Goal: Task Accomplishment & Management: Use online tool/utility

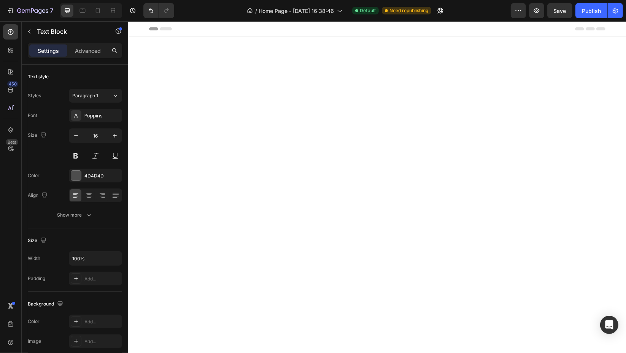
scroll to position [1067, 0]
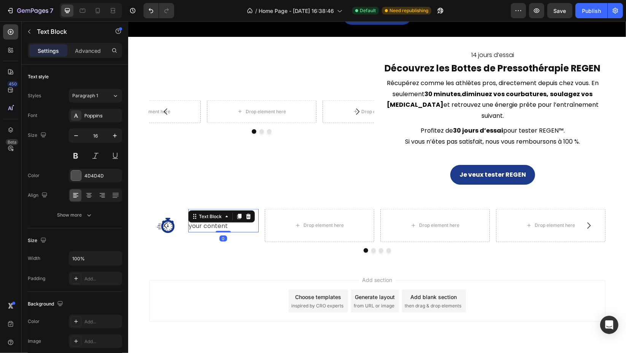
click at [232, 218] on div "Replace this text with your content" at bounding box center [223, 221] width 70 height 24
click at [232, 218] on p "Replace this text with your content" at bounding box center [223, 221] width 69 height 22
click at [180, 225] on div "Icon Production et envoi sous 10 à 14 jours Text Block 0 Row" at bounding box center [204, 225] width 110 height 33
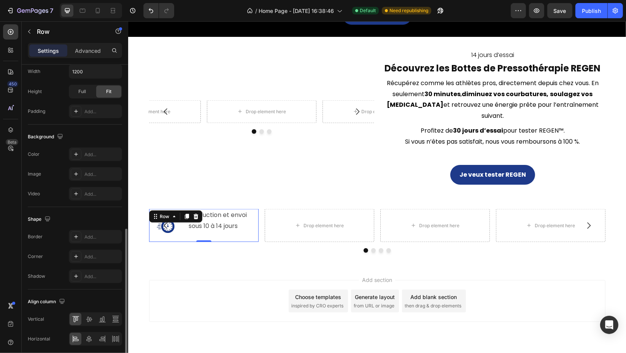
scroll to position [240, 0]
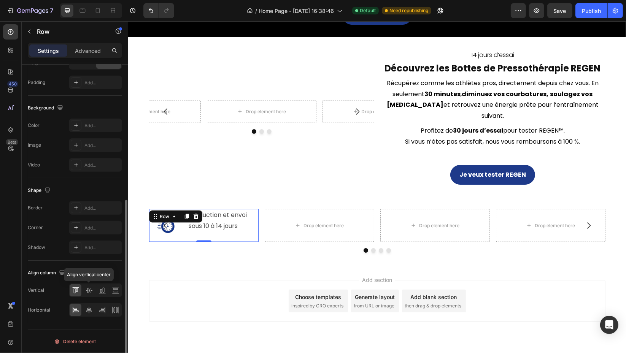
click at [91, 294] on div at bounding box center [89, 291] width 12 height 12
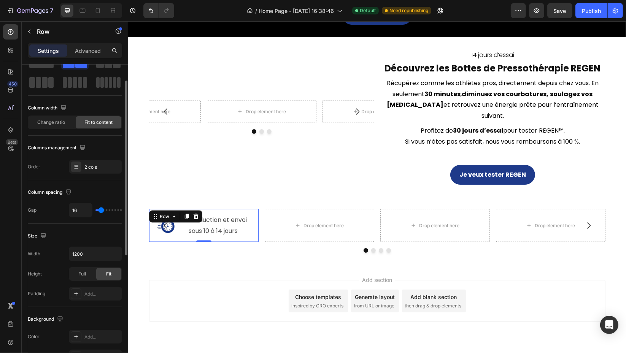
scroll to position [0, 0]
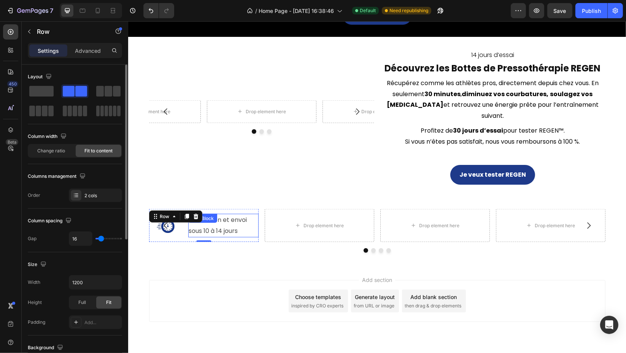
click at [213, 221] on p "Production et envoi sous 10 à 14 jours" at bounding box center [223, 226] width 69 height 22
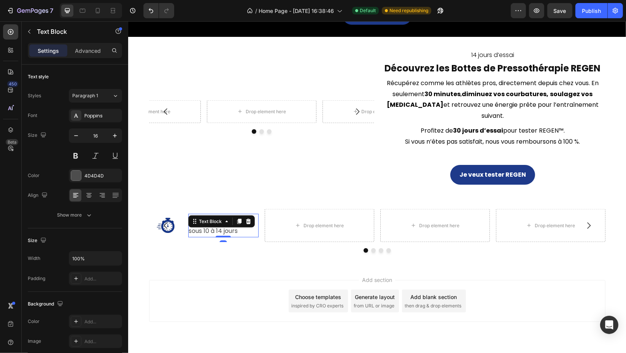
click at [95, 180] on div "4D4D4D" at bounding box center [95, 176] width 53 height 14
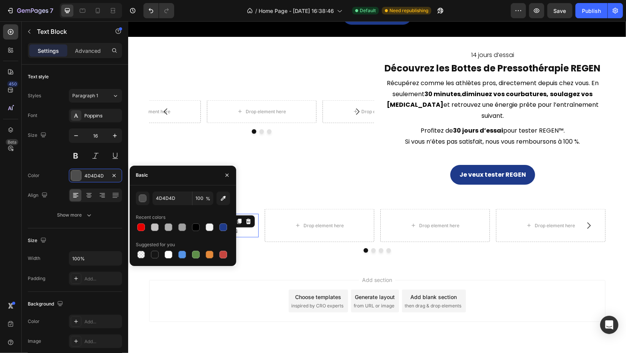
click at [196, 226] on div at bounding box center [196, 228] width 8 height 8
type input "000000"
click at [37, 154] on div "Size 16" at bounding box center [75, 146] width 94 height 34
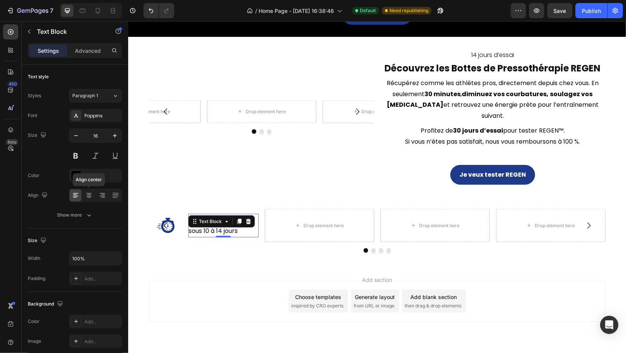
click at [89, 196] on icon at bounding box center [89, 196] width 8 height 8
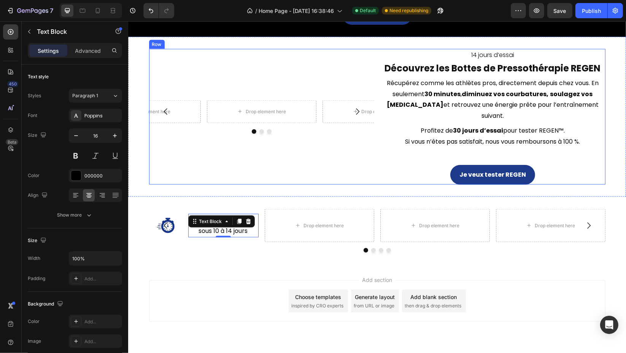
click at [216, 160] on div "Drop element here Drop element here Drop element here [GEOGRAPHIC_DATA]" at bounding box center [261, 117] width 225 height 136
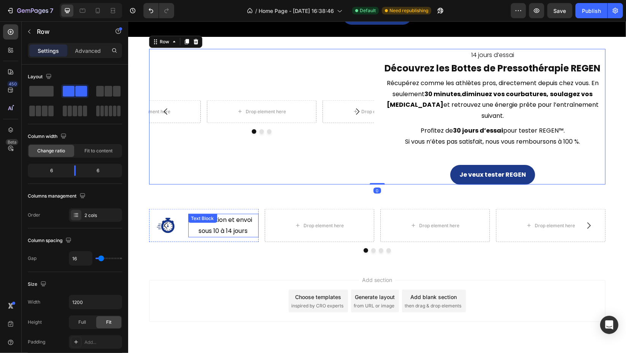
click at [217, 214] on div "Production et envoi sous 10 à 14 jours Text Block" at bounding box center [223, 226] width 70 height 24
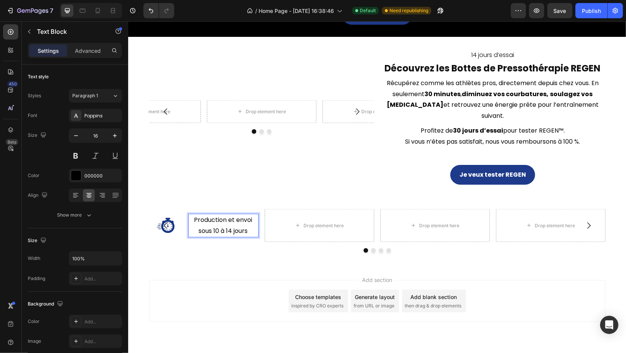
click at [191, 215] on p "Production et envoi sous 10 à 14 jours" at bounding box center [223, 226] width 69 height 22
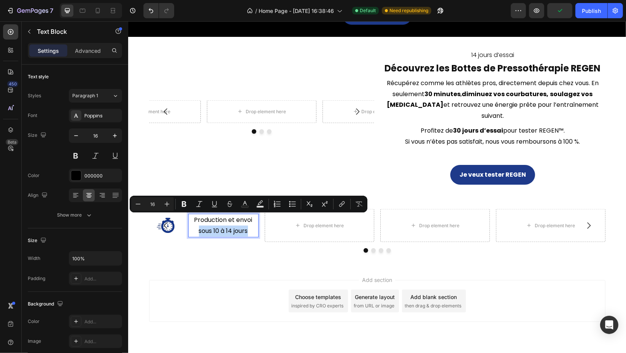
drag, startPoint x: 195, startPoint y: 218, endPoint x: 245, endPoint y: 218, distance: 49.8
click at [245, 218] on p "Production et envoi sous 10 à 14 jours" at bounding box center [223, 226] width 69 height 22
click at [184, 207] on icon "Editor contextual toolbar" at bounding box center [184, 205] width 5 height 6
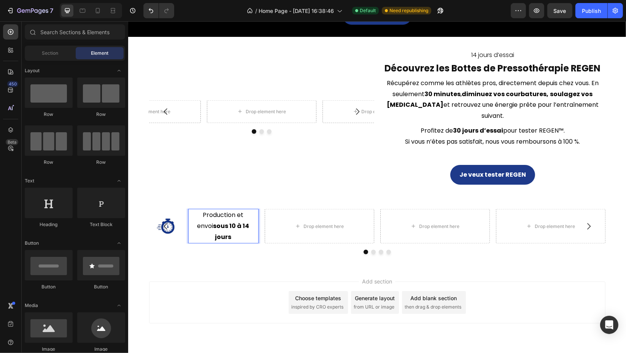
click at [215, 282] on div "Add section Choose templates inspired by CRO experts Generate layout from URL o…" at bounding box center [377, 303] width 457 height 42
click at [304, 224] on div "Drop element here" at bounding box center [324, 227] width 40 height 6
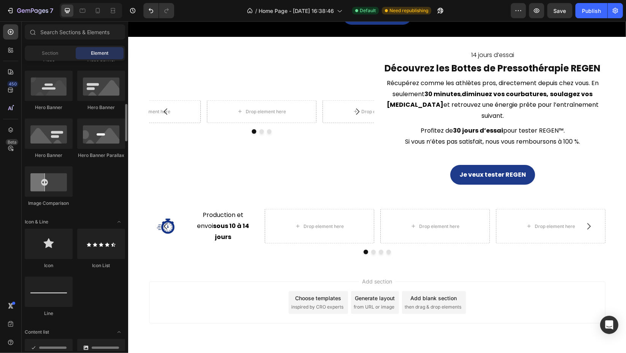
scroll to position [380, 0]
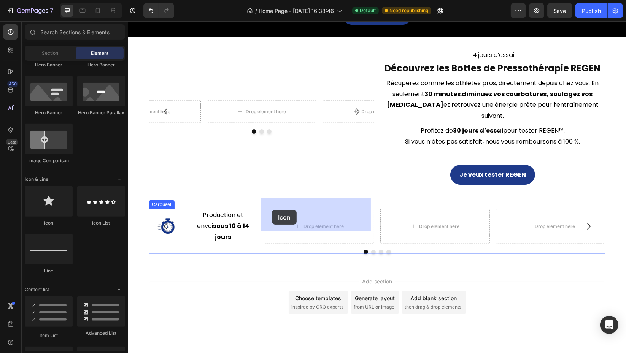
drag, startPoint x: 177, startPoint y: 224, endPoint x: 272, endPoint y: 210, distance: 95.5
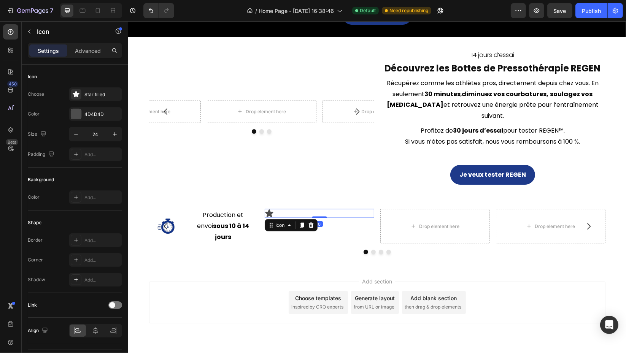
click at [92, 92] on div "Star filled" at bounding box center [102, 94] width 36 height 7
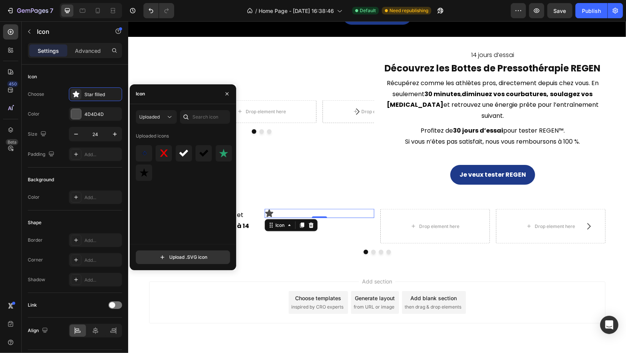
click at [180, 256] on input "file" at bounding box center [183, 257] width 94 height 13
type input "C:\fakepath\7.svg"
click at [147, 150] on div at bounding box center [148, 149] width 6 height 6
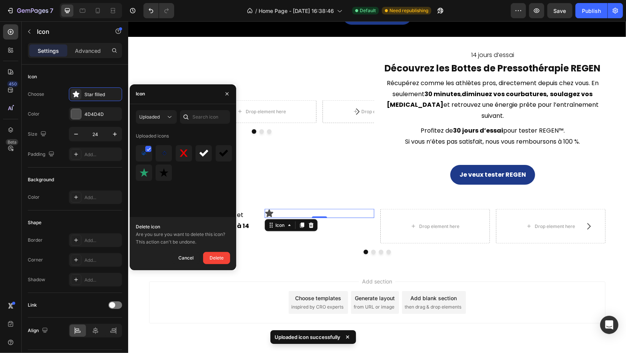
click at [148, 149] on icon at bounding box center [149, 150] width 4 height 4
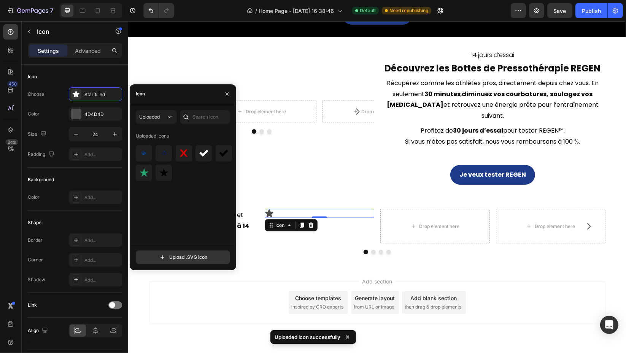
click at [144, 154] on img at bounding box center [144, 153] width 9 height 9
click at [263, 247] on div "Icon Production et envoi sous 10 à 14 jours Text Block Row Icon 0 Drop element …" at bounding box center [377, 231] width 498 height 69
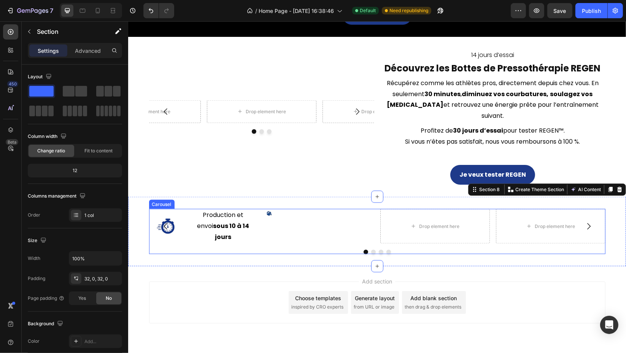
click at [167, 218] on button "Carousel Back Arrow" at bounding box center [165, 226] width 21 height 21
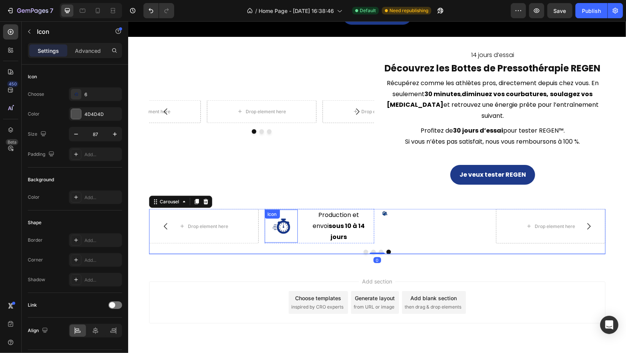
click at [280, 219] on image at bounding box center [281, 226] width 18 height 15
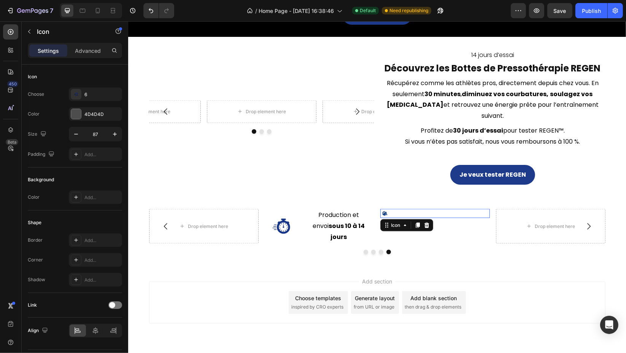
click at [387, 209] on div "Icon 0" at bounding box center [435, 213] width 110 height 9
click at [98, 93] on div "7" at bounding box center [102, 94] width 36 height 7
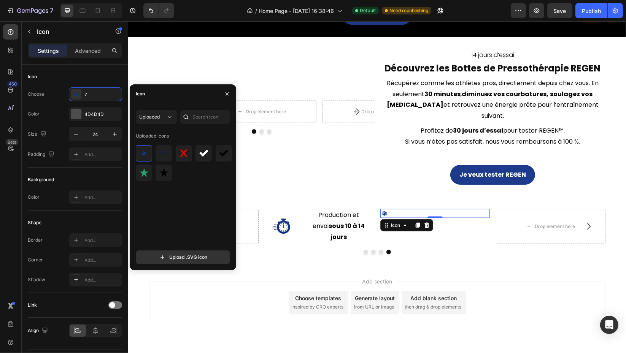
click at [100, 132] on input "24" at bounding box center [95, 134] width 25 height 14
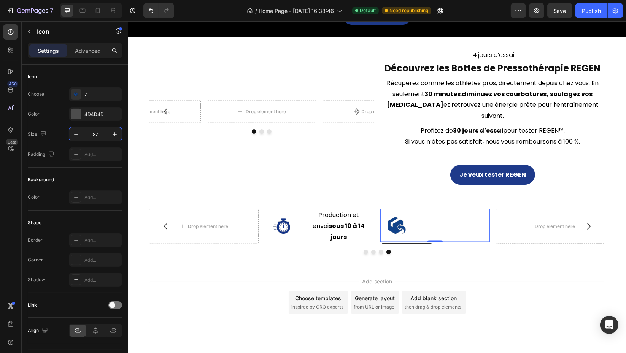
click at [77, 131] on icon "button" at bounding box center [76, 135] width 8 height 8
click at [77, 132] on icon "button" at bounding box center [76, 135] width 8 height 8
type input "84"
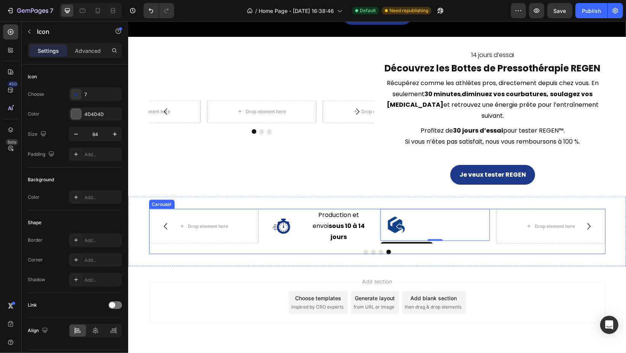
click at [394, 237] on div "Icon Production et envoi sous 10 à 14 jours Text Block Row Icon 0 Drop element …" at bounding box center [377, 231] width 457 height 45
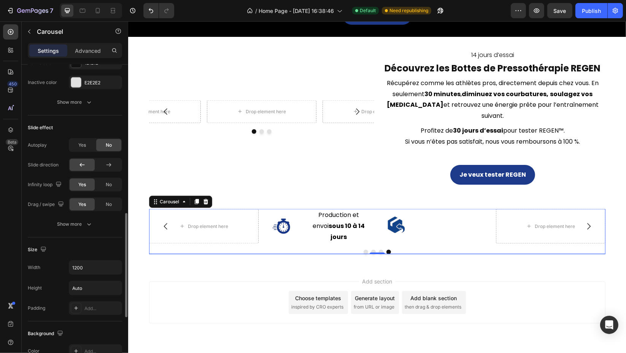
scroll to position [400, 0]
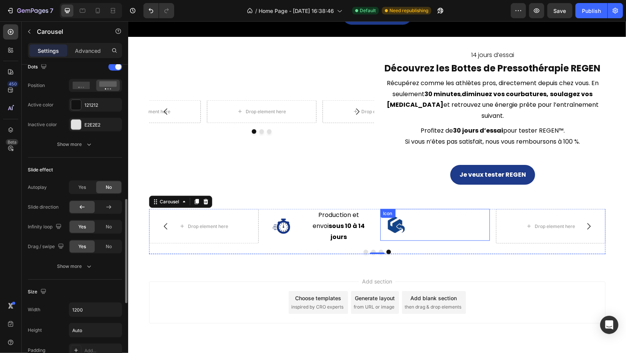
click at [391, 218] on image at bounding box center [395, 225] width 17 height 16
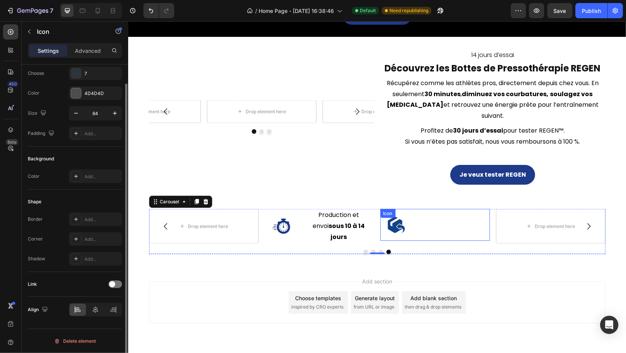
scroll to position [0, 0]
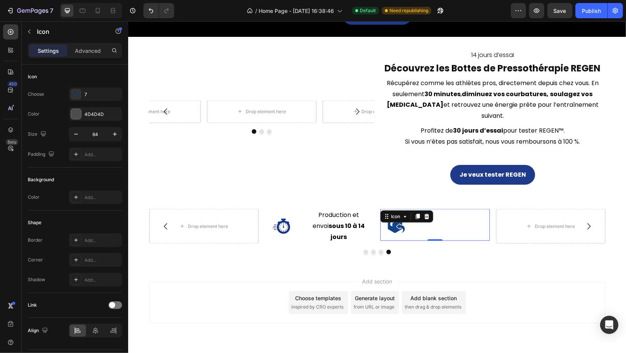
click at [116, 130] on button "button" at bounding box center [115, 134] width 14 height 14
type input "87"
click at [27, 30] on icon "button" at bounding box center [29, 32] width 6 height 6
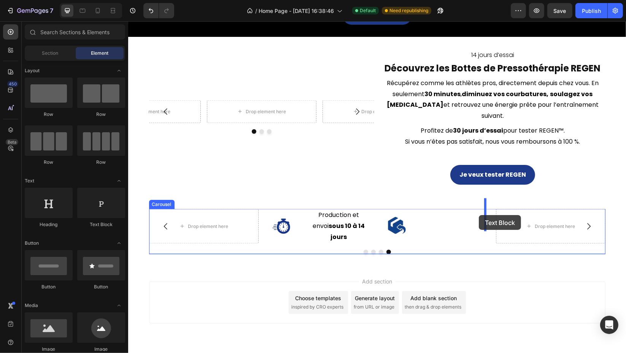
drag, startPoint x: 220, startPoint y: 221, endPoint x: 479, endPoint y: 215, distance: 258.8
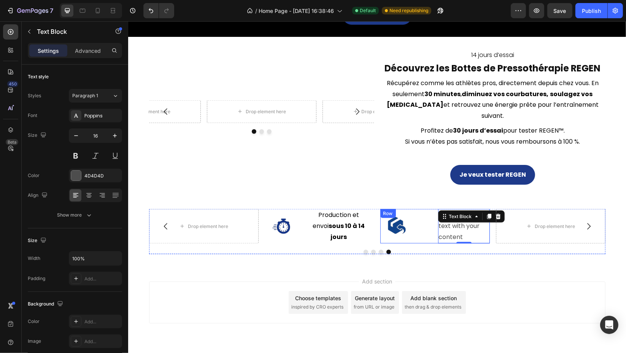
click at [430, 231] on div "Icon Replace this text with your content Text Block 0 Row" at bounding box center [435, 226] width 110 height 34
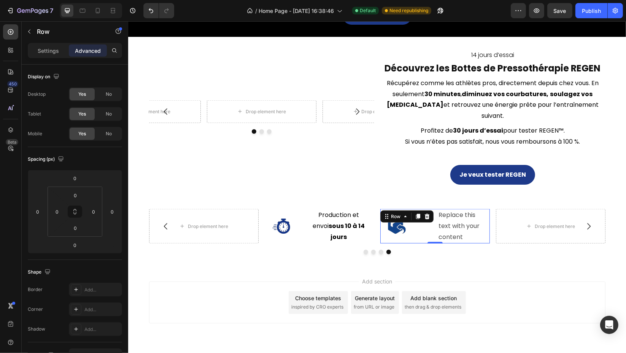
click at [47, 55] on div "Settings" at bounding box center [48, 51] width 38 height 12
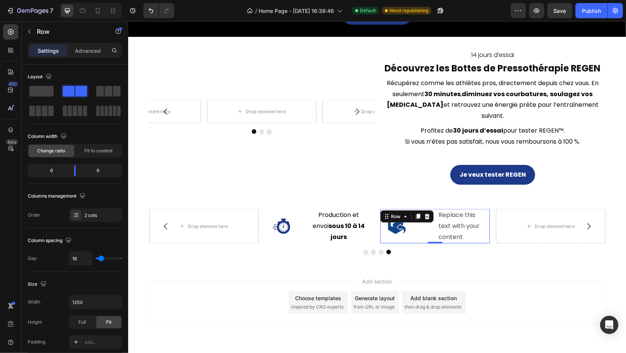
click at [98, 152] on span "Fit to content" at bounding box center [98, 151] width 28 height 7
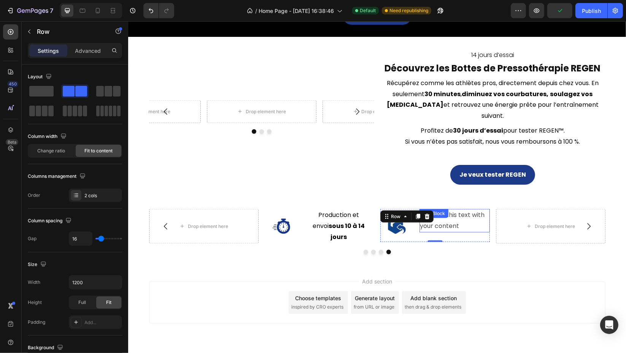
click at [443, 210] on div "Replace this text with your content Text Block" at bounding box center [454, 221] width 70 height 24
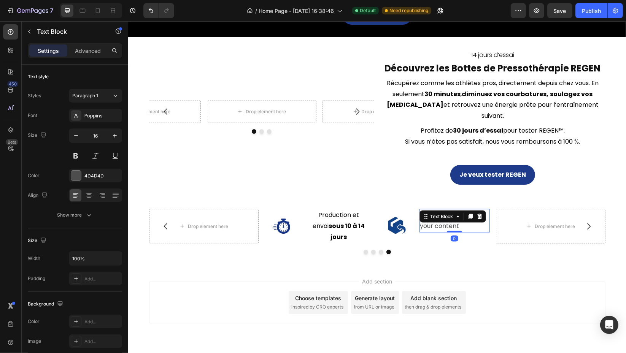
click at [444, 212] on div "Text Block" at bounding box center [441, 216] width 41 height 9
click at [450, 216] on div "Replace this text with your content" at bounding box center [454, 221] width 70 height 24
click at [450, 216] on p "Replace this text with your content" at bounding box center [454, 221] width 69 height 22
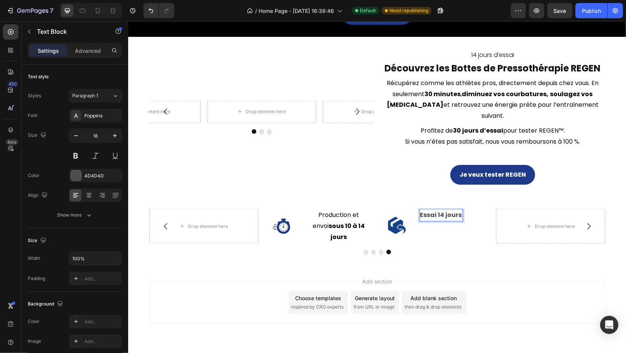
click at [438, 211] on strong "Essai 14 jours" at bounding box center [441, 215] width 42 height 9
click at [458, 211] on strong "Essai 30 jours" at bounding box center [441, 215] width 43 height 9
click at [88, 195] on icon at bounding box center [89, 196] width 8 height 8
click at [462, 223] on p "Essai gratui de 30 jours" at bounding box center [454, 232] width 69 height 22
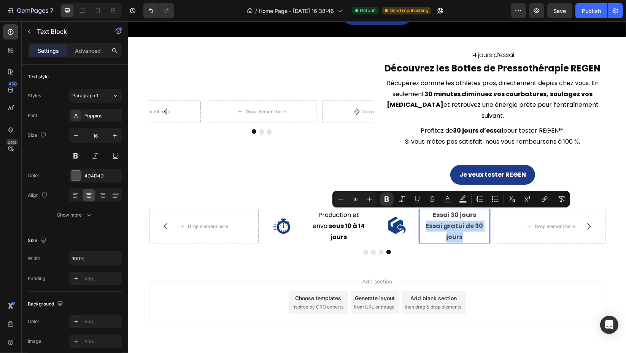
drag, startPoint x: 422, startPoint y: 215, endPoint x: 470, endPoint y: 225, distance: 49.7
click at [470, 225] on p "Essai gratui de 30 jours" at bounding box center [454, 232] width 69 height 22
click at [391, 199] on button "Bold" at bounding box center [387, 200] width 14 height 14
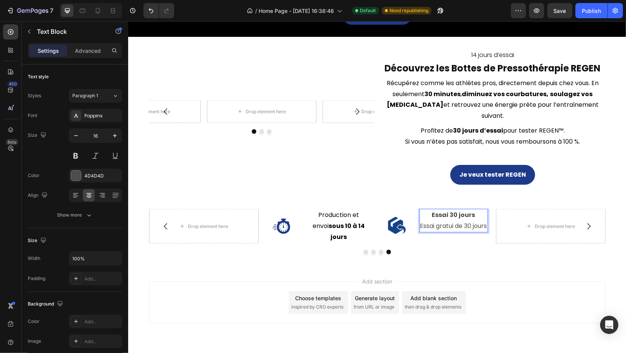
click at [454, 226] on p "Essai gratui de 30 jours" at bounding box center [453, 226] width 67 height 11
click at [438, 211] on strong "Essai 30 jours" at bounding box center [453, 215] width 43 height 9
click at [432, 211] on strong "Essai 30 jours" at bounding box center [453, 215] width 43 height 9
click at [459, 221] on p "Essai gratui de 30 jours" at bounding box center [453, 226] width 67 height 11
click at [413, 228] on div "Icon Essai 30 jours Essai gratuit de 30 jours Text Block Row 0" at bounding box center [435, 226] width 110 height 34
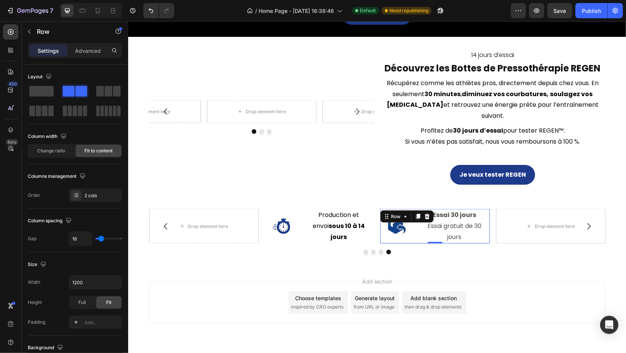
type input "12"
type input "10"
type input "8"
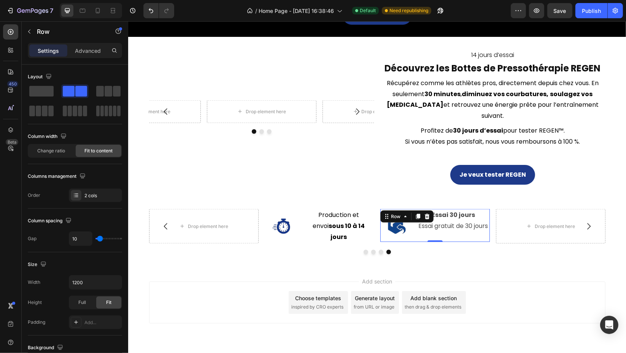
type input "8"
type input "4"
type input "0"
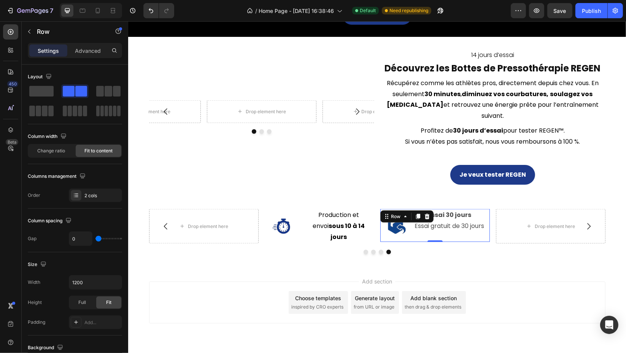
type input "2"
type input "4"
click at [99, 240] on input "range" at bounding box center [108, 239] width 27 height 2
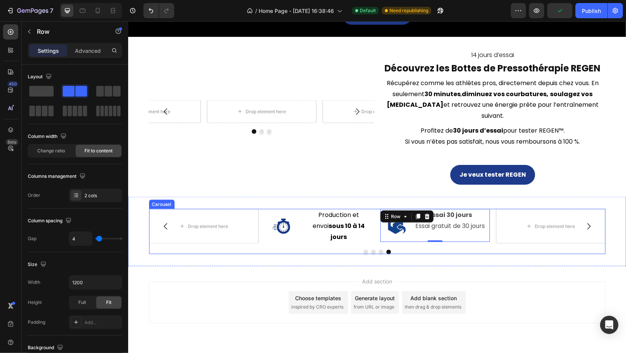
click at [445, 236] on div "Icon Production et envoi sous 10 à 14 jours Text Block Row Icon Essai 30 jours …" at bounding box center [377, 231] width 457 height 45
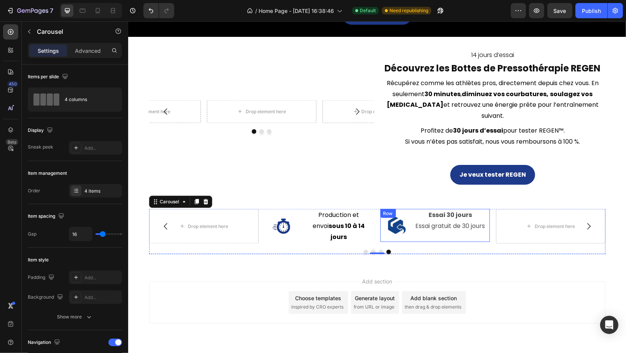
click at [423, 225] on div "Essai 30 jours Essai gratuit de 30 jours Text Block" at bounding box center [450, 225] width 71 height 33
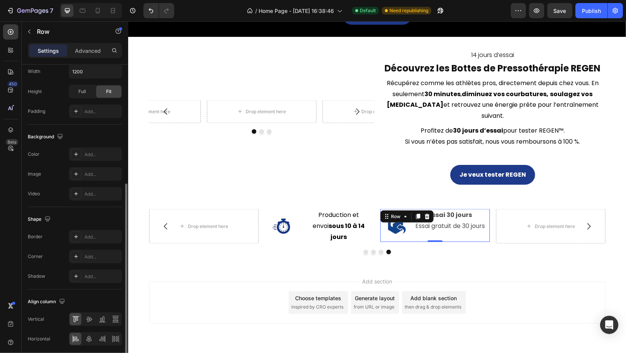
scroll to position [240, 0]
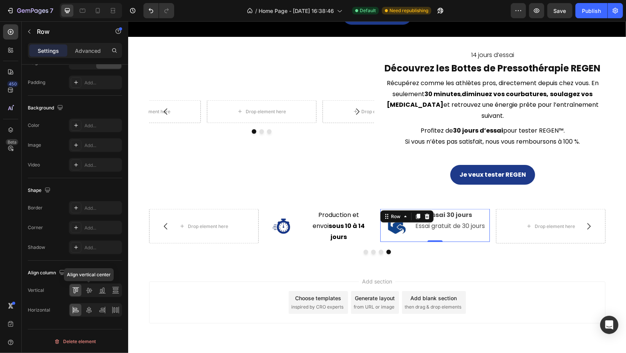
click at [86, 292] on icon at bounding box center [89, 291] width 8 height 8
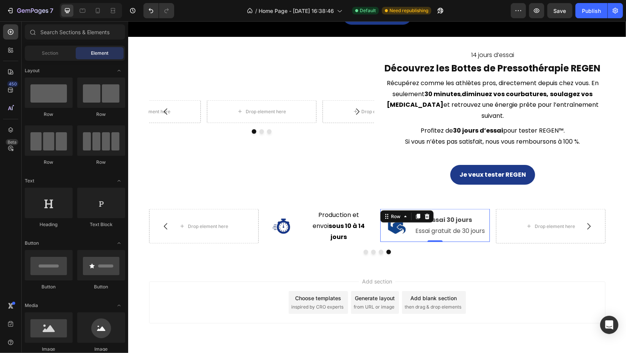
click at [526, 299] on div "Add section Choose templates inspired by CRO experts Generate layout from URL o…" at bounding box center [377, 303] width 457 height 42
click at [445, 214] on div "Essai 30 jours Essai gratuit de 30 jours Text Block" at bounding box center [450, 226] width 71 height 24
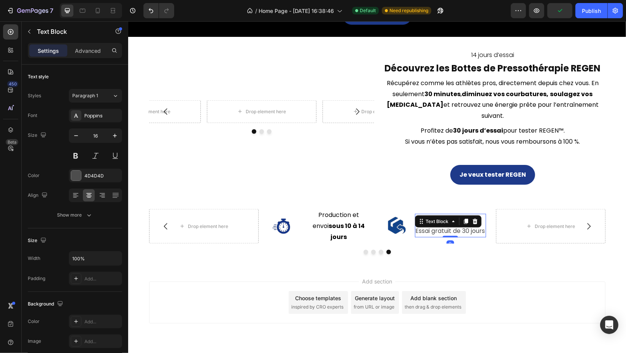
click at [96, 178] on div "4D4D4D" at bounding box center [102, 176] width 36 height 7
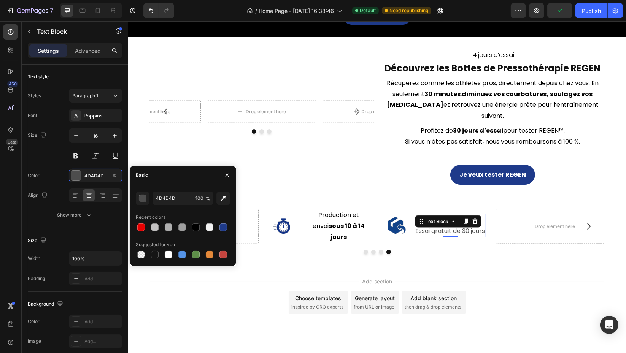
drag, startPoint x: 195, startPoint y: 228, endPoint x: 147, endPoint y: 210, distance: 51.0
click at [195, 228] on div at bounding box center [196, 228] width 8 height 8
type input "000000"
click at [514, 298] on div "Add section Choose templates inspired by CRO experts Generate layout from URL o…" at bounding box center [377, 303] width 457 height 42
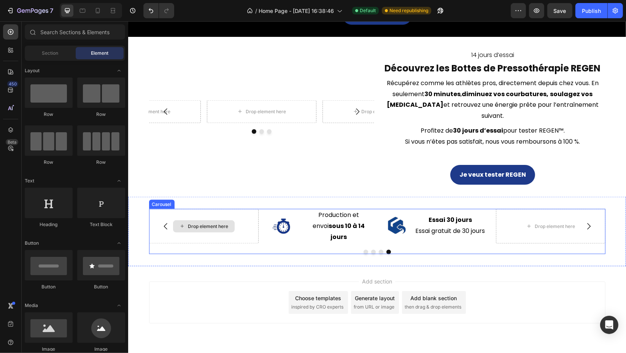
click at [203, 221] on div "Drop element here" at bounding box center [204, 227] width 62 height 12
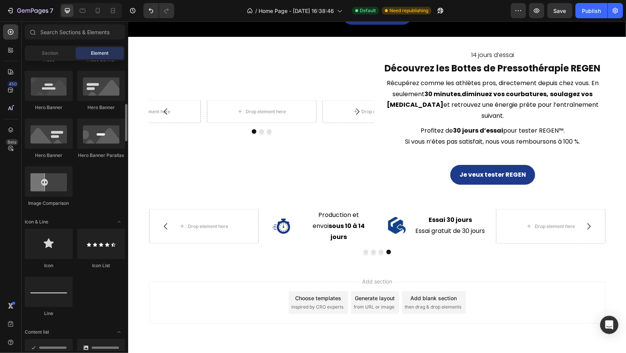
scroll to position [380, 0]
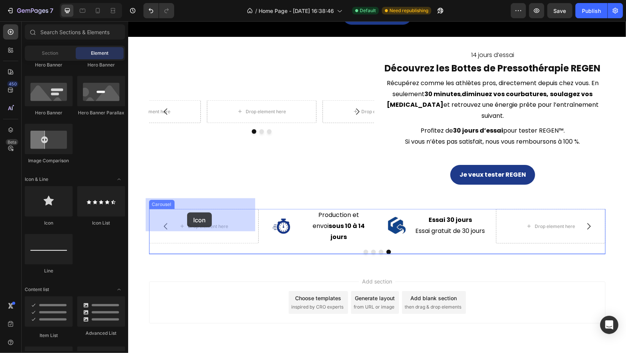
drag, startPoint x: 186, startPoint y: 232, endPoint x: 233, endPoint y: 225, distance: 48.1
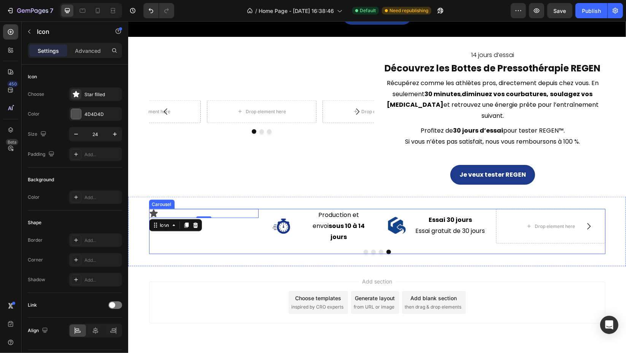
click at [226, 233] on div "Icon Production et envoi sous 10 à 14 jours Text Block Row Icon Essai 30 jours …" at bounding box center [377, 231] width 457 height 45
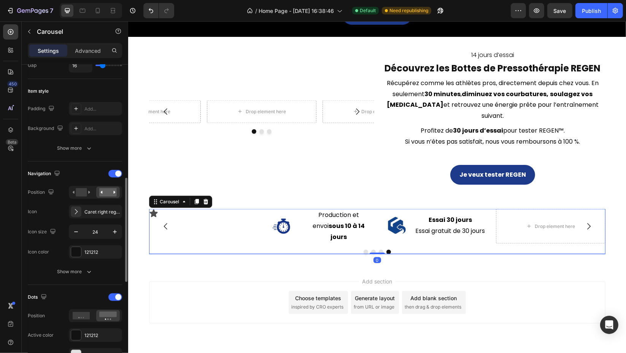
scroll to position [211, 0]
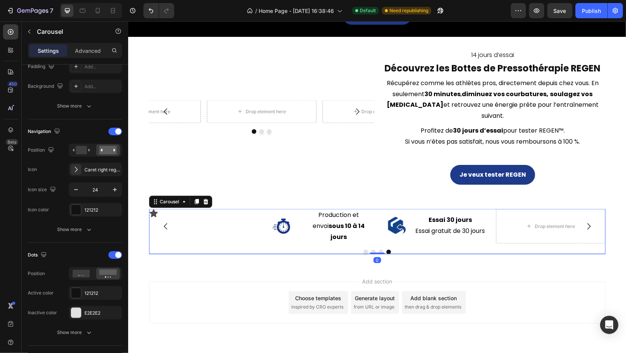
click at [116, 134] on div at bounding box center [115, 132] width 14 height 8
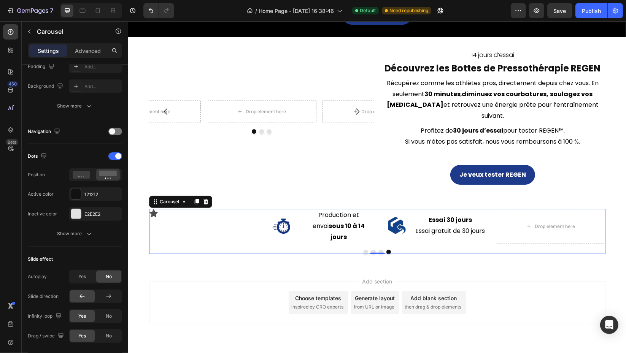
click at [83, 231] on div "Show more" at bounding box center [74, 234] width 35 height 8
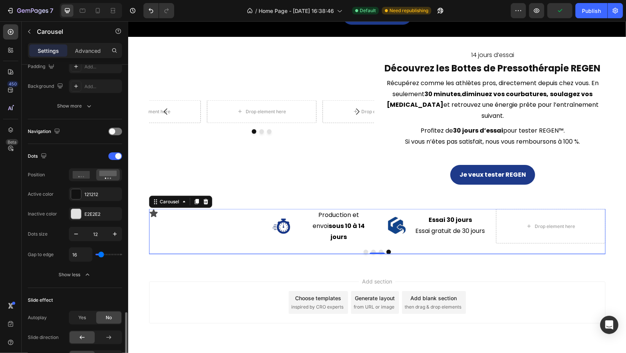
scroll to position [338, 0]
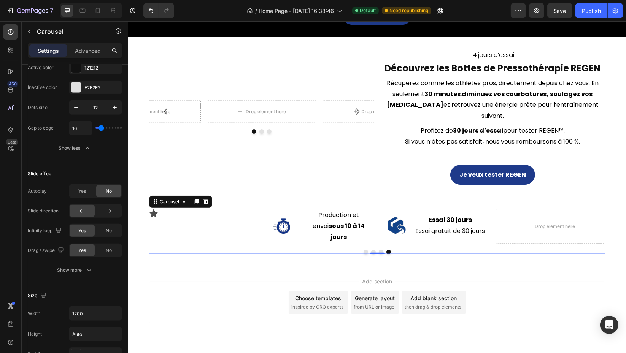
click at [80, 268] on div "Show more" at bounding box center [74, 271] width 35 height 8
click at [103, 288] on div "Ease in" at bounding box center [91, 291] width 39 height 7
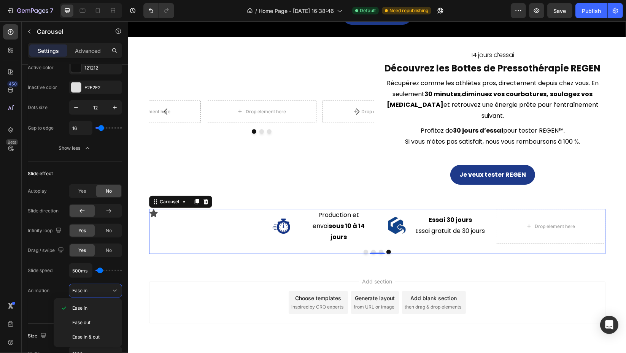
click at [104, 288] on div "Ease in" at bounding box center [91, 291] width 39 height 7
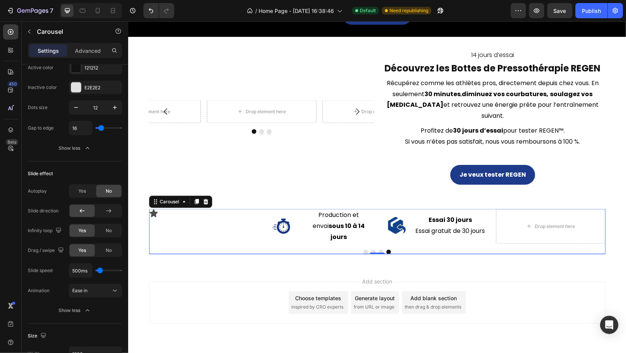
click at [155, 209] on div "Icon" at bounding box center [204, 213] width 110 height 9
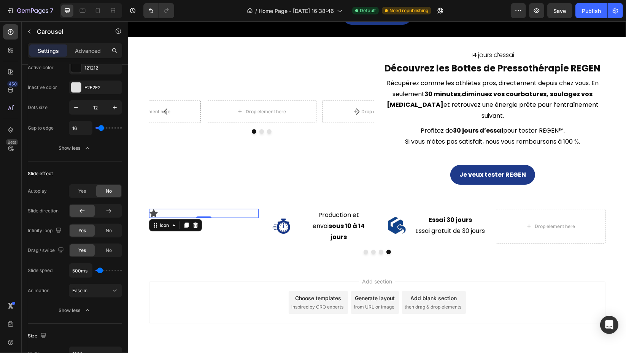
scroll to position [0, 0]
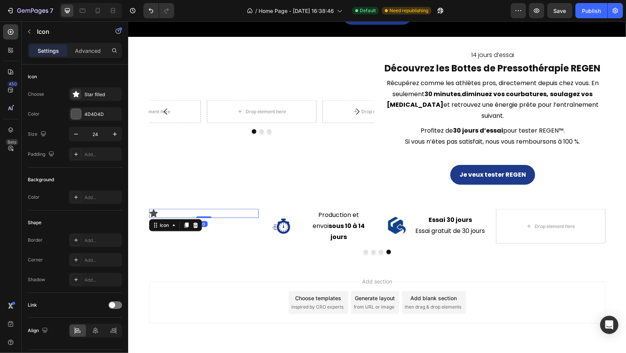
click at [89, 98] on div "Star filled" at bounding box center [95, 95] width 53 height 14
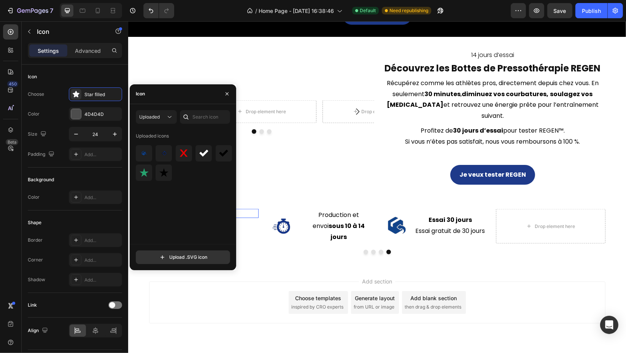
click at [187, 253] on input "file" at bounding box center [183, 257] width 94 height 13
type input "C:\fakepath\8.svg"
click at [98, 134] on input "24" at bounding box center [95, 134] width 25 height 14
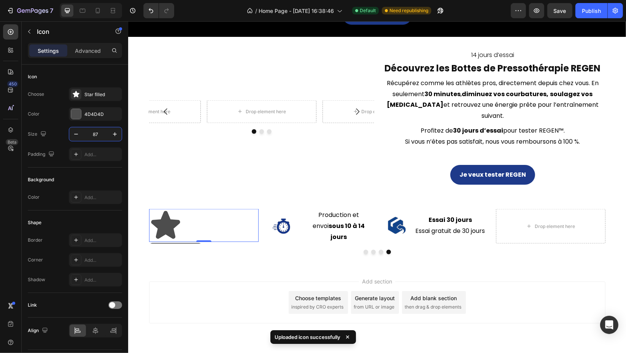
type input "87"
click at [92, 92] on div "Star filled" at bounding box center [102, 94] width 36 height 7
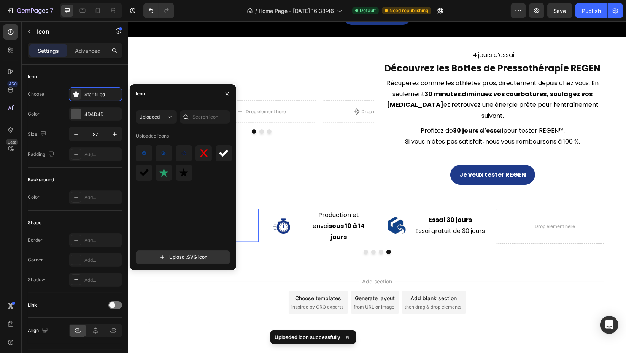
click at [141, 151] on img at bounding box center [144, 153] width 9 height 9
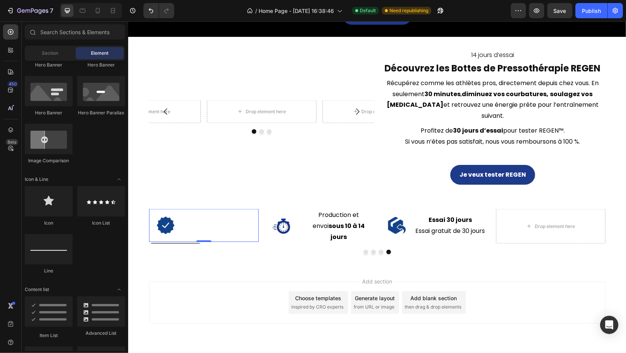
click at [236, 319] on div "Add section Choose templates inspired by CRO experts Generate layout from URL o…" at bounding box center [377, 314] width 498 height 94
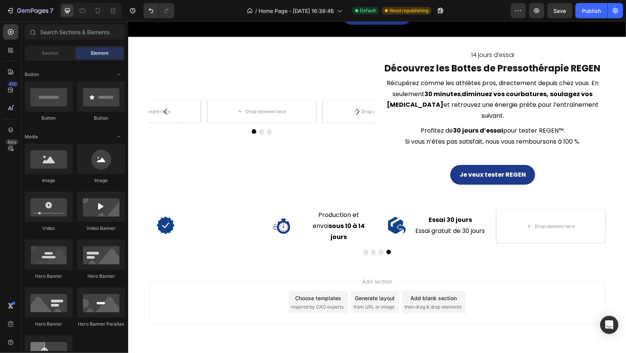
scroll to position [84, 0]
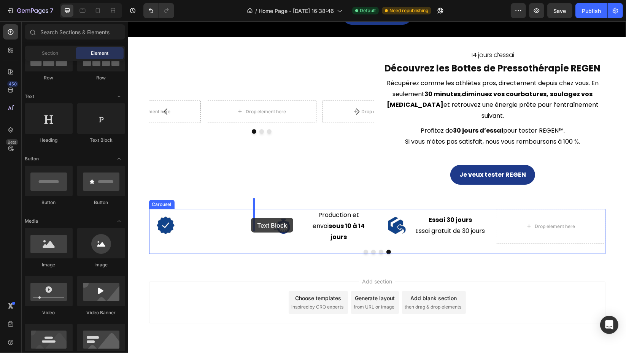
drag, startPoint x: 254, startPoint y: 153, endPoint x: 251, endPoint y: 218, distance: 65.1
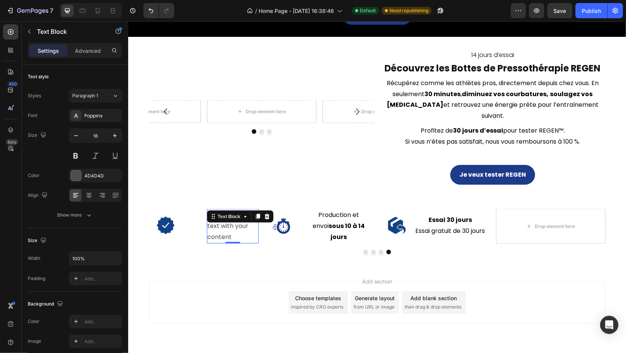
click at [221, 218] on div "Replace this text with your content" at bounding box center [233, 226] width 52 height 34
click at [221, 218] on p "Replace this text with your content" at bounding box center [232, 226] width 50 height 33
click at [199, 230] on div "Icon Garantie 2 ans Text Block 0 Row" at bounding box center [204, 225] width 110 height 33
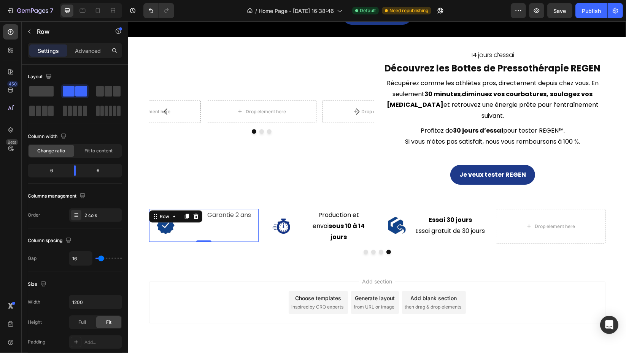
click at [99, 153] on span "Fit to content" at bounding box center [98, 151] width 28 height 7
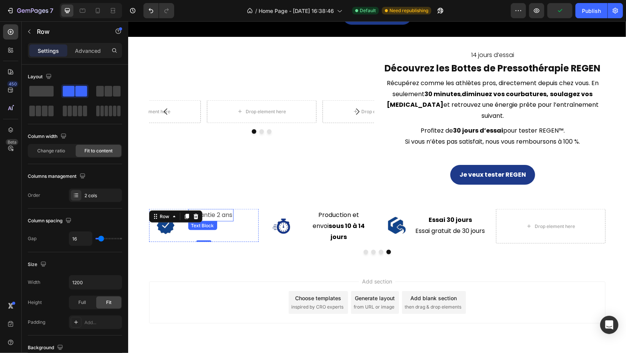
click at [217, 210] on p "Garantie 2 ans" at bounding box center [211, 215] width 44 height 11
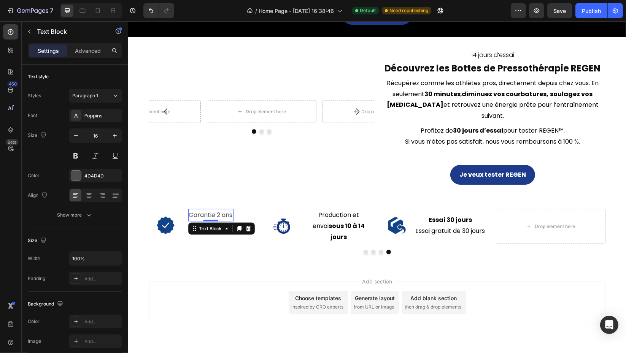
click at [91, 177] on div "4D4D4D" at bounding box center [102, 176] width 36 height 7
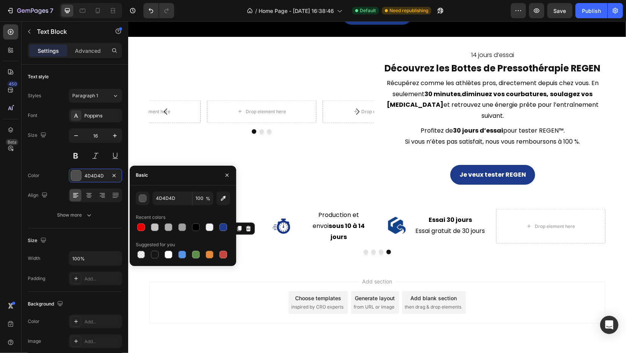
click at [197, 225] on div at bounding box center [196, 228] width 8 height 8
type input "000000"
click at [214, 143] on div "Drop element here Drop element here Drop element here [GEOGRAPHIC_DATA]" at bounding box center [261, 117] width 225 height 136
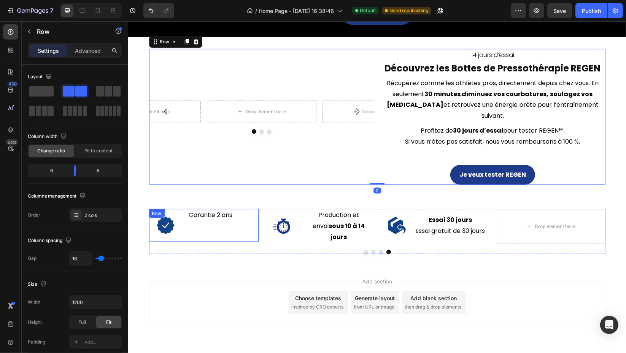
click at [214, 210] on p "Garantie 2 ans" at bounding box center [211, 215] width 44 height 11
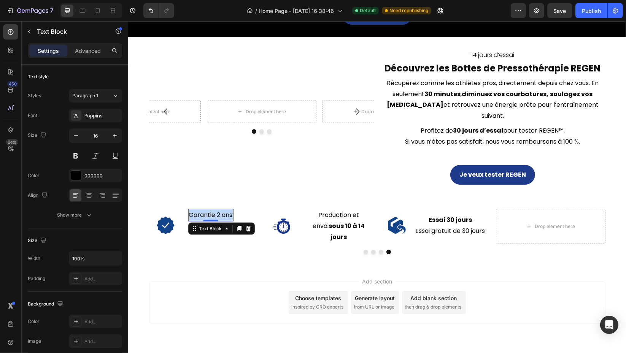
click at [214, 210] on p "Garantie 2 ans" at bounding box center [211, 215] width 44 height 11
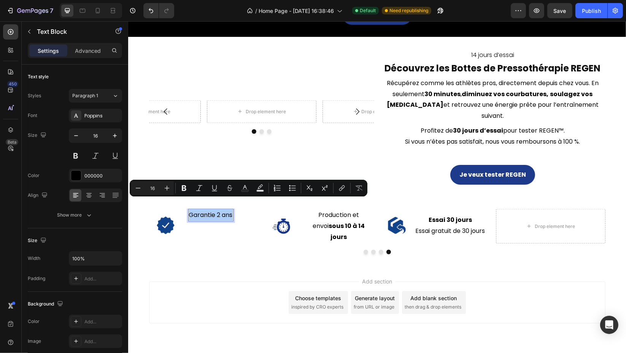
drag, startPoint x: 181, startPoint y: 189, endPoint x: 209, endPoint y: 195, distance: 29.1
click at [181, 189] on icon "Editor contextual toolbar" at bounding box center [184, 189] width 8 height 8
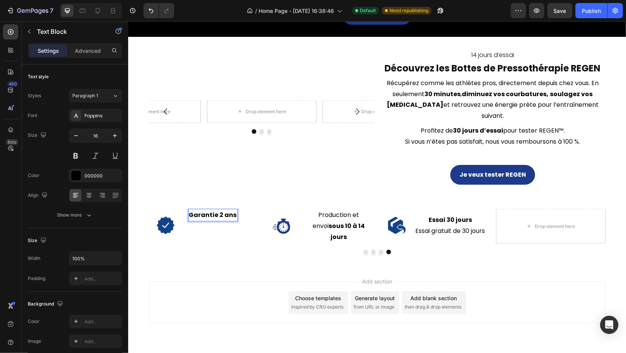
click at [228, 211] on strong "Garantie 2 ans" at bounding box center [213, 215] width 48 height 9
click at [229, 211] on strong "Garantie 2 ans" at bounding box center [213, 215] width 48 height 9
click at [230, 211] on strong "Garantie 2 ans" at bounding box center [213, 215] width 48 height 9
click at [94, 198] on div at bounding box center [89, 195] width 12 height 12
click at [230, 211] on strong "Garantie 2 ans" at bounding box center [213, 215] width 48 height 9
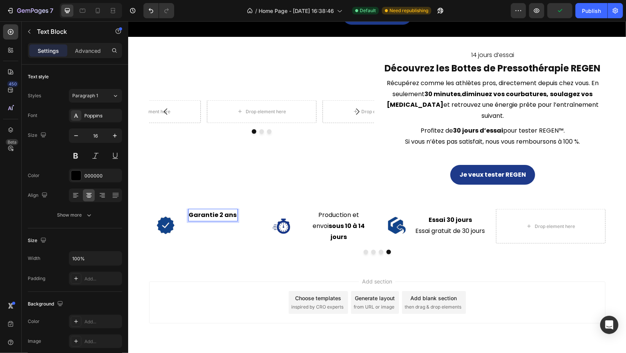
click at [190, 211] on strong "Garantie 2 ans" at bounding box center [213, 215] width 48 height 9
click at [189, 211] on strong "Garantie 2 ans" at bounding box center [213, 215] width 48 height 9
click at [232, 209] on div "Garantie 2 ans" at bounding box center [212, 215] width 49 height 13
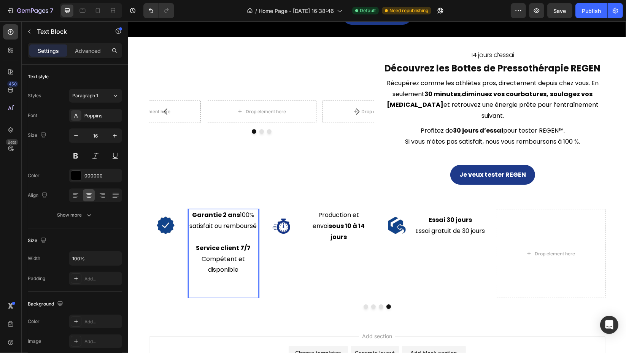
click at [219, 254] on p "Compétent et disponible" at bounding box center [223, 265] width 69 height 22
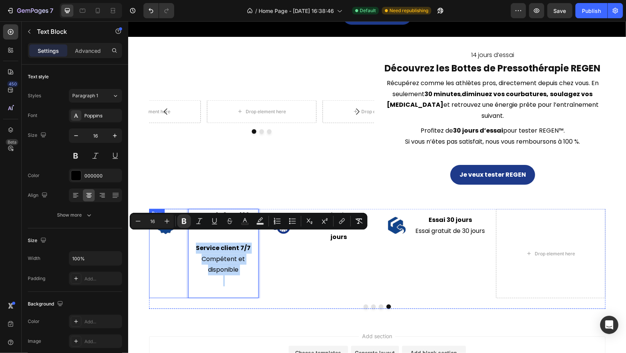
drag, startPoint x: 236, startPoint y: 272, endPoint x: 179, endPoint y: 240, distance: 65.5
click at [179, 240] on div "Icon Garantie 2 ans 100% satisfait ou remboursé Service client 7/7 Compétent et…" at bounding box center [204, 253] width 110 height 89
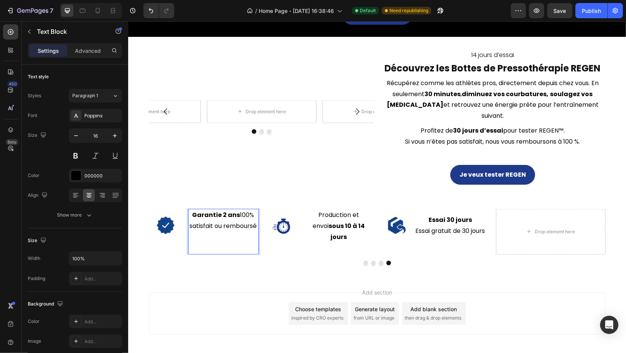
click at [218, 239] on p "Rich Text Editor. Editing area: main" at bounding box center [223, 243] width 69 height 22
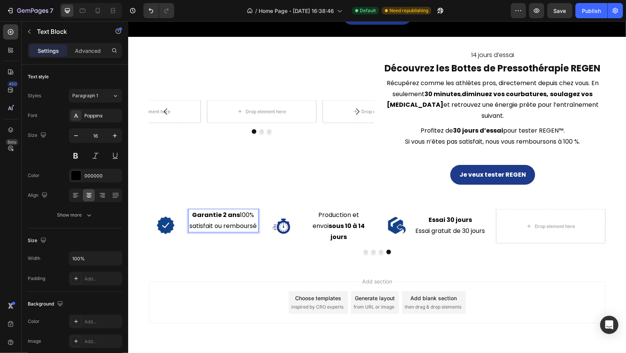
click at [237, 210] on p "Garantie 2 ans 100% satisfait ou remboursé" at bounding box center [223, 221] width 69 height 22
click at [236, 210] on p "Garantie 2 ans 100% satisfait ou remboursé" at bounding box center [223, 221] width 69 height 22
click at [112, 6] on div at bounding box center [113, 11] width 12 height 12
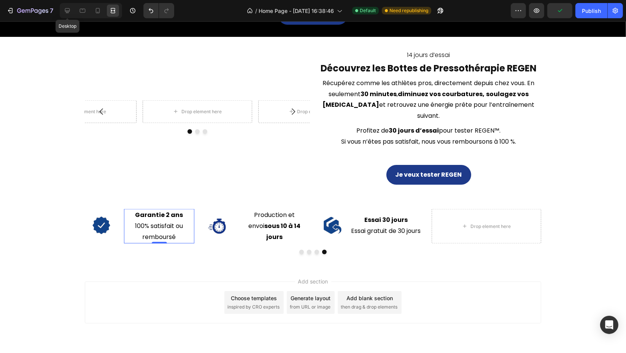
click at [69, 9] on icon at bounding box center [67, 10] width 5 height 5
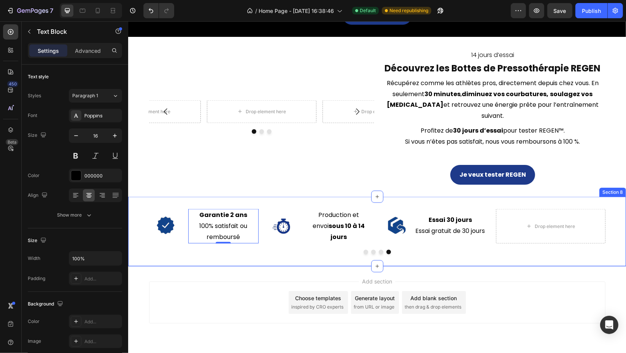
click at [137, 238] on div "Icon Production et envoi sous 10 à 14 jours Text Block Row Icon Essai 30 jours …" at bounding box center [377, 231] width 498 height 45
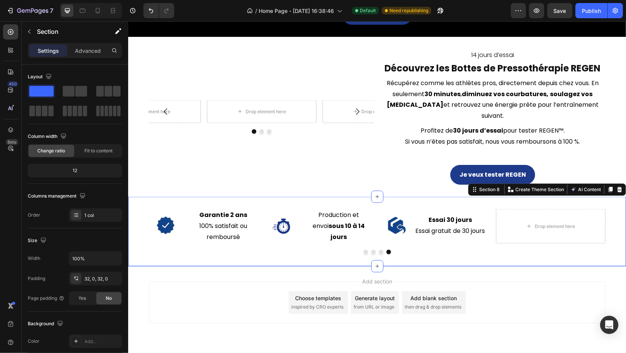
click at [98, 148] on span "Fit to content" at bounding box center [98, 151] width 28 height 7
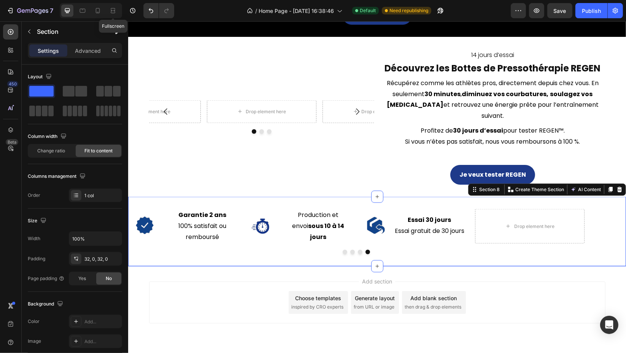
click at [113, 10] on icon at bounding box center [114, 11] width 2 height 2
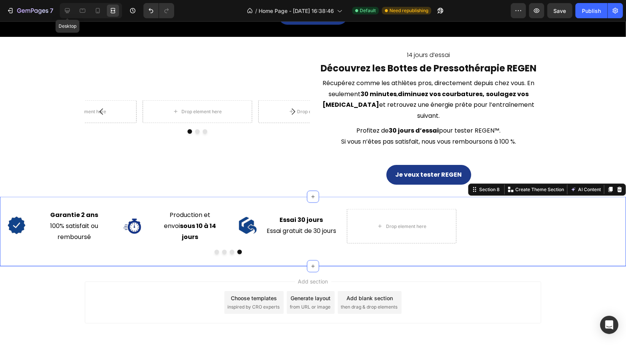
click at [70, 10] on icon at bounding box center [67, 10] width 5 height 5
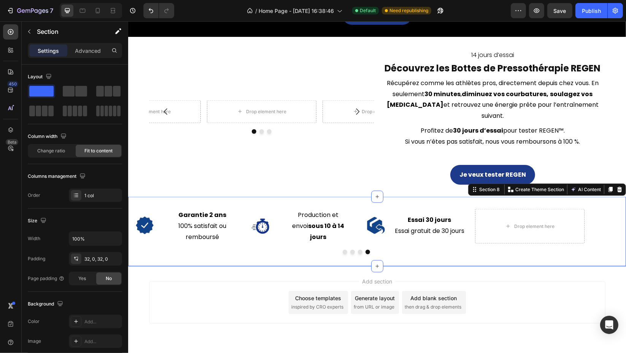
click at [97, 263] on div "32, 0, 32, 0" at bounding box center [95, 259] width 53 height 14
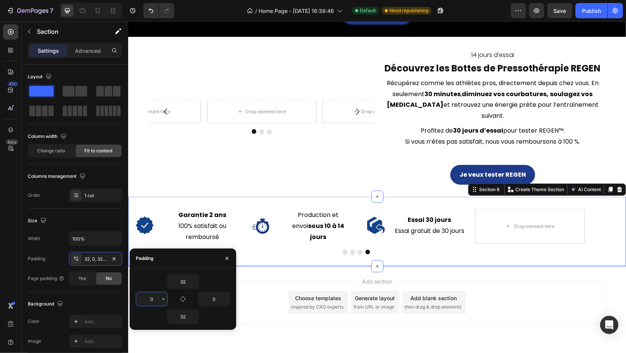
click at [155, 301] on input "0" at bounding box center [151, 300] width 31 height 14
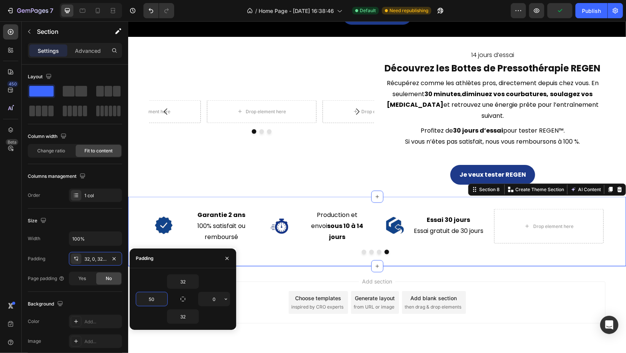
type input "50"
click at [218, 299] on input "0" at bounding box center [214, 300] width 31 height 14
type input "50"
click at [184, 285] on input "32" at bounding box center [182, 282] width 31 height 14
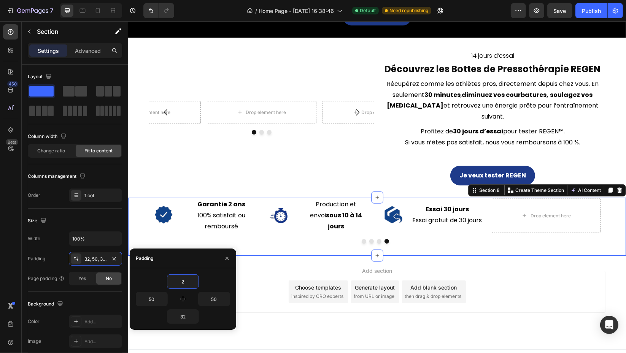
scroll to position [1067, 0]
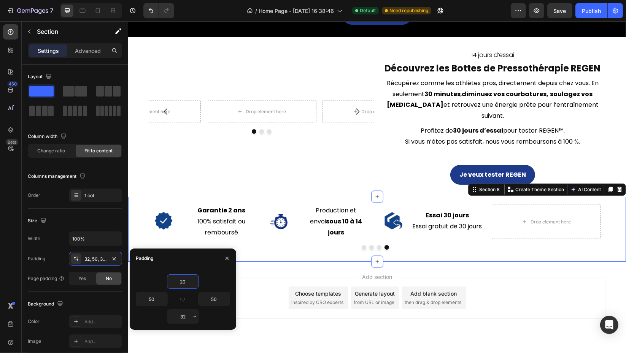
type input "20"
click at [186, 318] on input "32" at bounding box center [182, 317] width 31 height 14
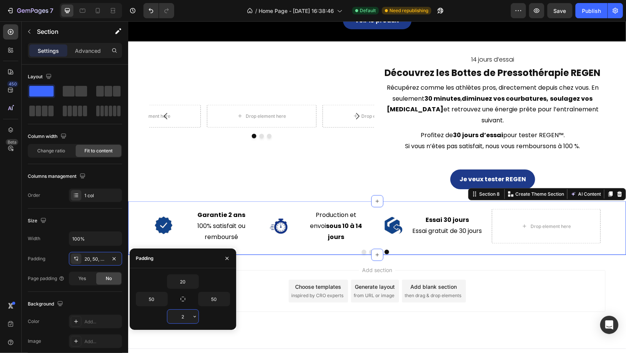
type input "20"
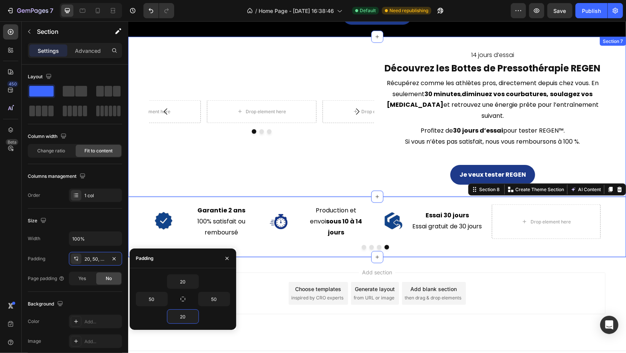
click at [223, 176] on div "Drop element here Drop element here Drop element here Carousel 14 jours d’essai…" at bounding box center [377, 117] width 498 height 161
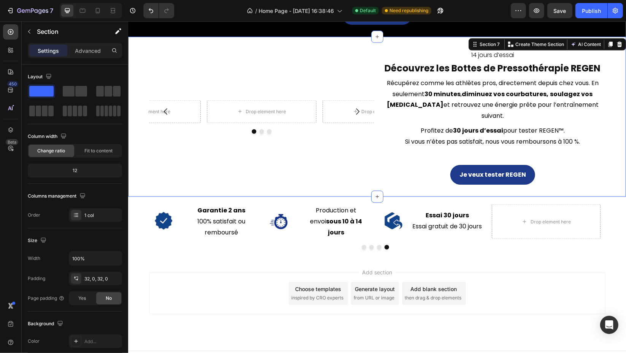
click at [113, 9] on icon at bounding box center [113, 11] width 8 height 8
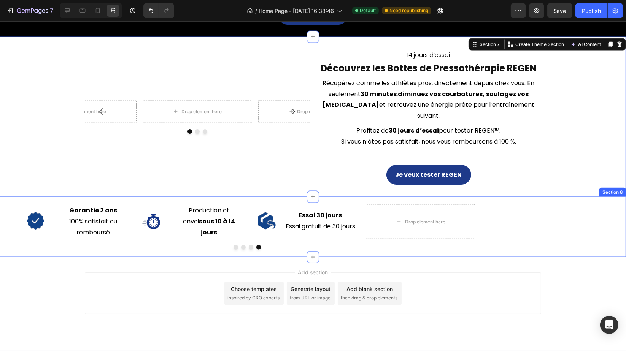
click at [11, 242] on div "Icon Production et envoi sous 10 à 14 jours Text Block Row Icon Essai 30 jours …" at bounding box center [313, 227] width 626 height 60
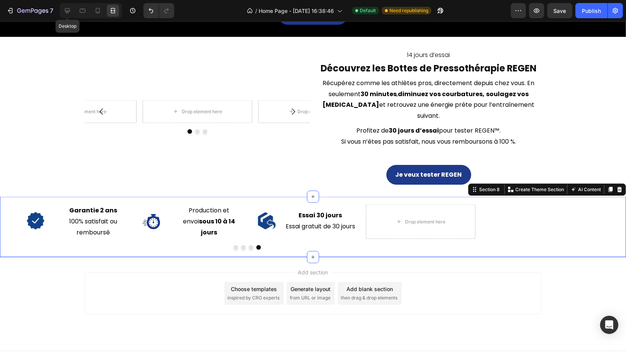
click at [69, 10] on icon at bounding box center [68, 11] width 8 height 8
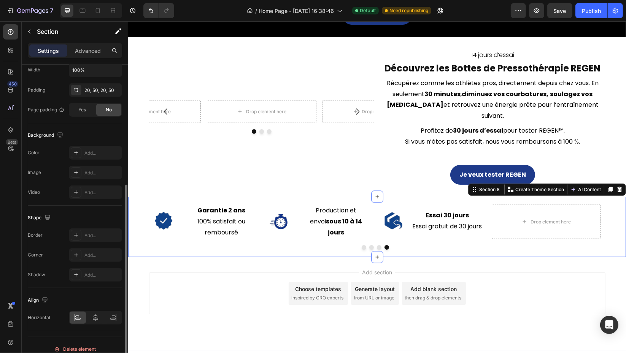
scroll to position [177, 0]
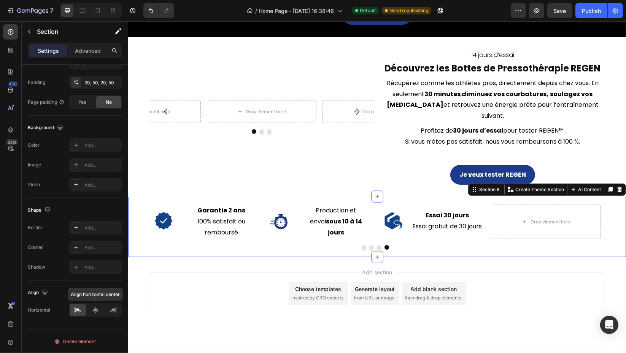
click at [95, 314] on div at bounding box center [96, 310] width 16 height 12
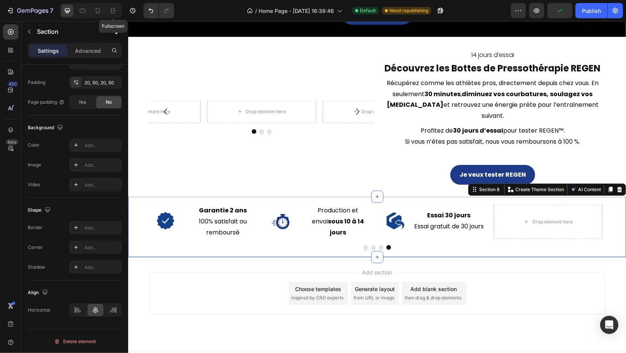
click at [109, 12] on icon at bounding box center [113, 11] width 8 height 8
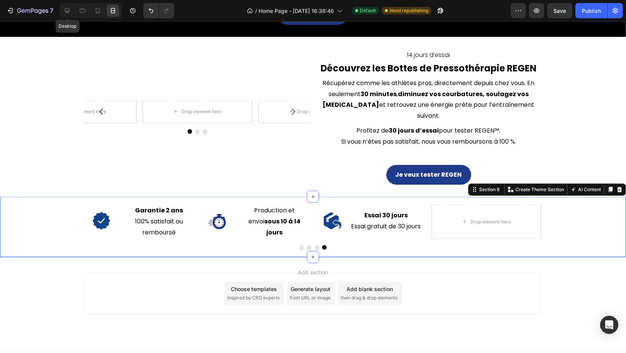
click at [71, 11] on icon at bounding box center [68, 11] width 8 height 8
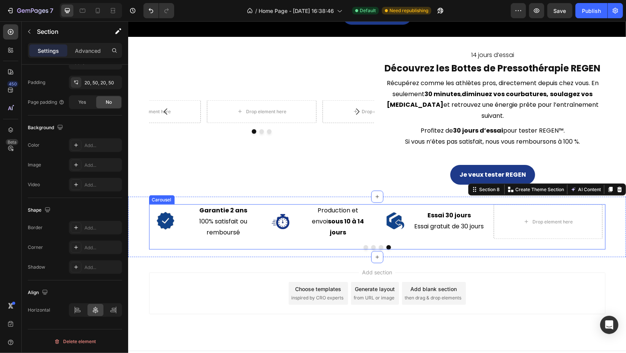
click at [191, 245] on div at bounding box center [377, 247] width 457 height 5
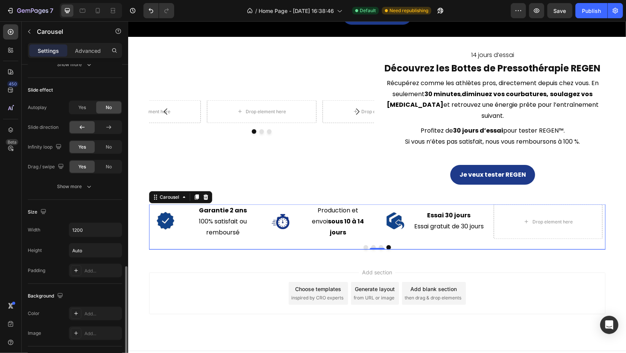
scroll to position [423, 0]
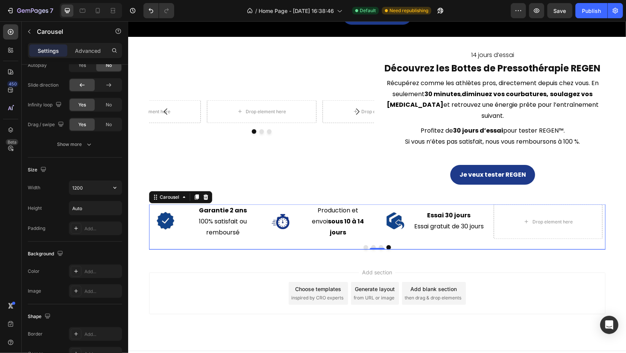
click at [115, 189] on icon "button" at bounding box center [115, 188] width 8 height 8
click at [94, 221] on p "Full 100%" at bounding box center [93, 221] width 43 height 7
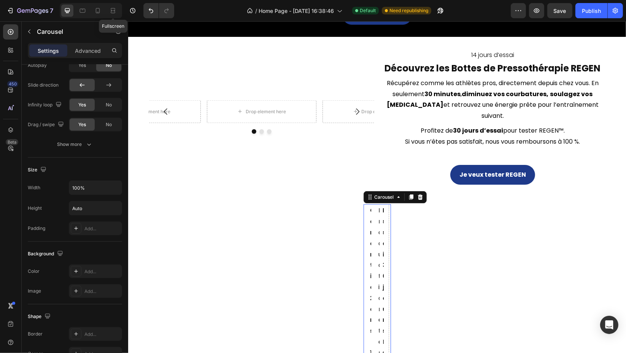
click at [112, 10] on icon at bounding box center [112, 11] width 2 height 2
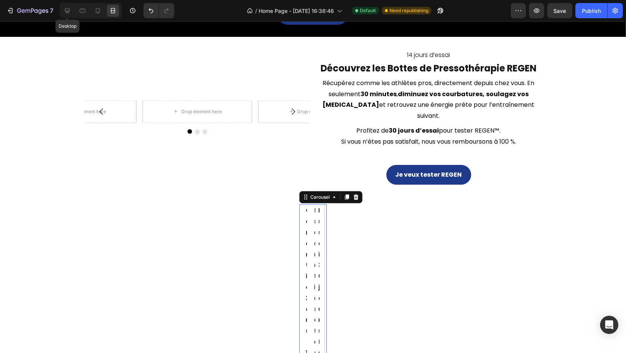
click at [64, 11] on icon at bounding box center [68, 11] width 8 height 8
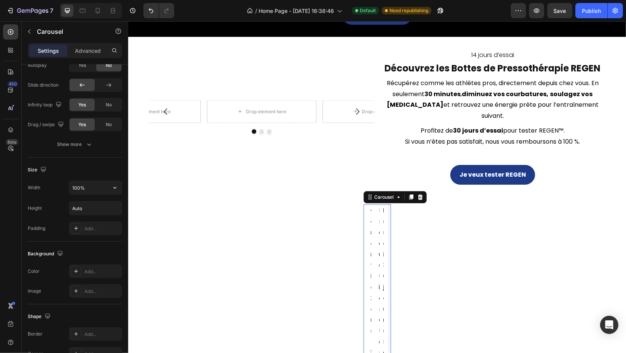
click at [117, 185] on icon "button" at bounding box center [115, 188] width 8 height 8
click at [102, 207] on span "1200px" at bounding box center [107, 207] width 16 height 7
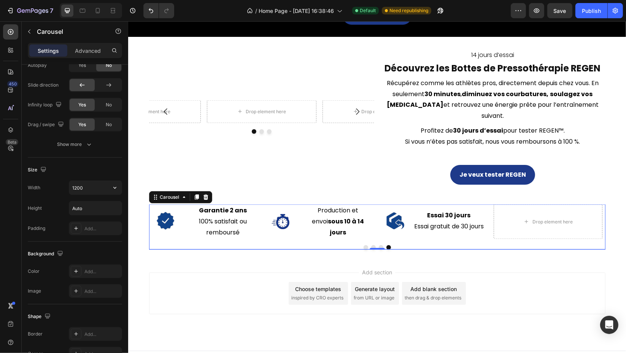
click at [116, 191] on button "button" at bounding box center [115, 188] width 14 height 14
click at [104, 219] on span "100%" at bounding box center [109, 221] width 13 height 7
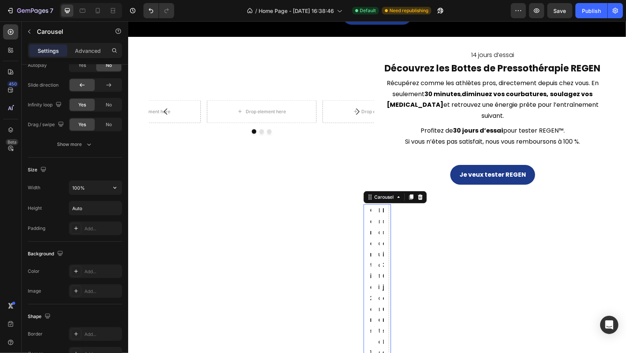
click at [116, 189] on icon "button" at bounding box center [115, 188] width 8 height 8
click at [106, 198] on div "Default 1200px Full 100%" at bounding box center [87, 214] width 68 height 35
click at [105, 204] on span "1200px" at bounding box center [107, 207] width 16 height 7
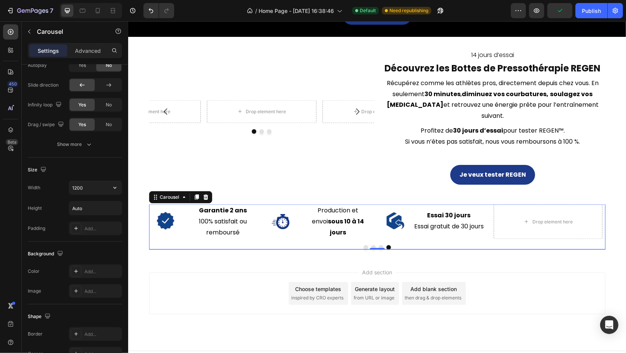
click at [92, 187] on input "1200" at bounding box center [95, 188] width 53 height 14
type input "1600"
click at [113, 13] on icon at bounding box center [113, 13] width 5 height 2
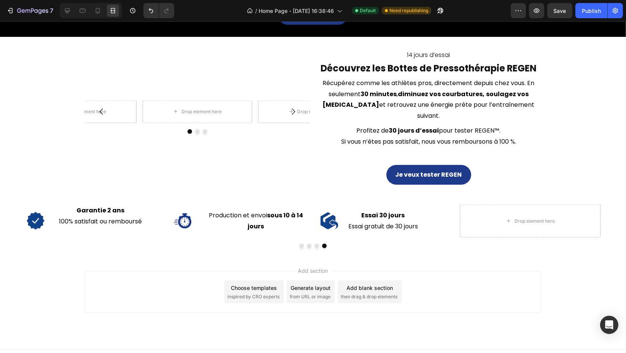
click at [481, 271] on div "Add section Choose templates inspired by CRO experts Generate layout from URL o…" at bounding box center [313, 292] width 457 height 42
click at [68, 10] on icon at bounding box center [68, 11] width 8 height 8
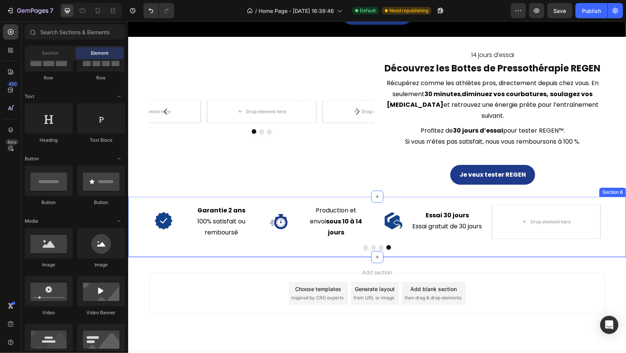
click at [234, 244] on div "Icon Production et envoi sous 10 à 14 jours Text Block Row Icon Essai 30 jours …" at bounding box center [377, 227] width 498 height 60
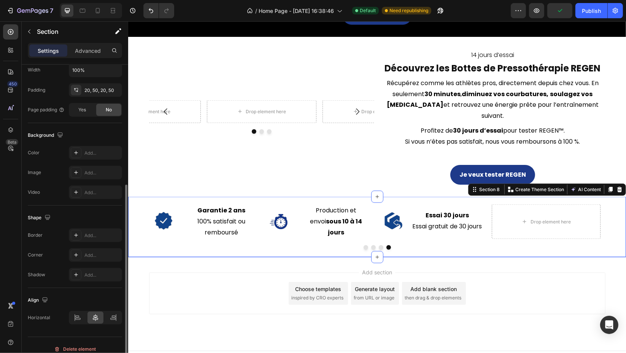
scroll to position [177, 0]
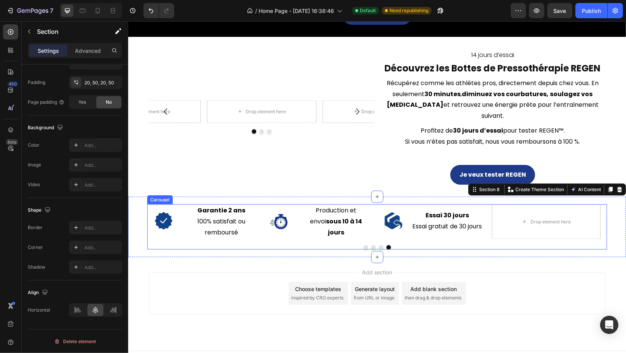
click at [175, 232] on div "Icon Production et envoi sous 10 à 14 jours Text Block Row Icon Essai 30 jours …" at bounding box center [377, 227] width 460 height 45
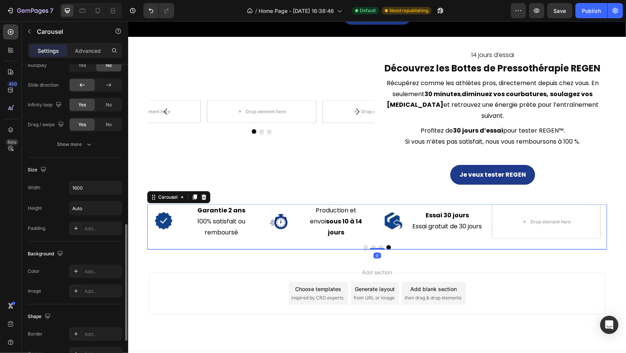
scroll to position [465, 0]
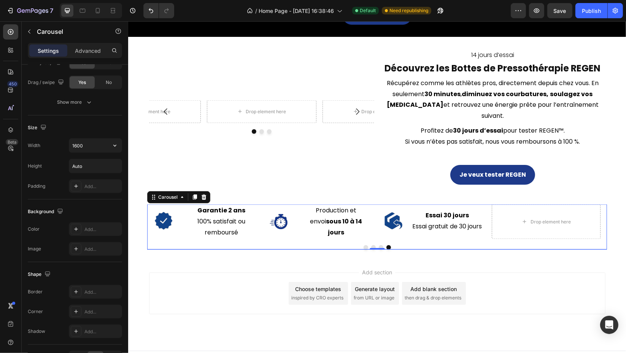
click at [88, 145] on input "1600" at bounding box center [95, 146] width 53 height 14
type input "1400"
click at [109, 13] on icon at bounding box center [113, 11] width 8 height 8
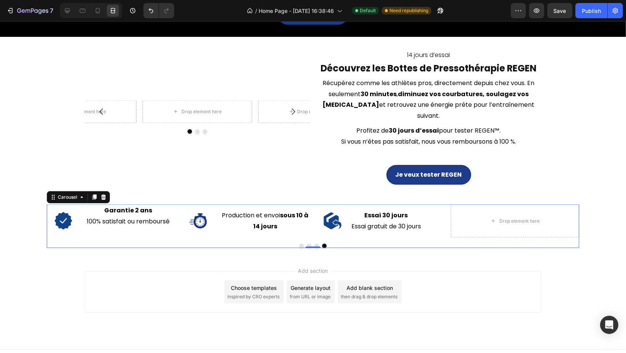
click at [95, 244] on div at bounding box center [313, 246] width 533 height 5
click at [64, 11] on icon at bounding box center [68, 11] width 8 height 8
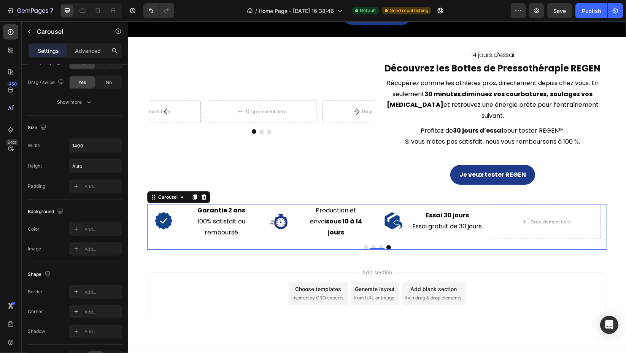
click at [90, 49] on p "Advanced" at bounding box center [88, 51] width 26 height 8
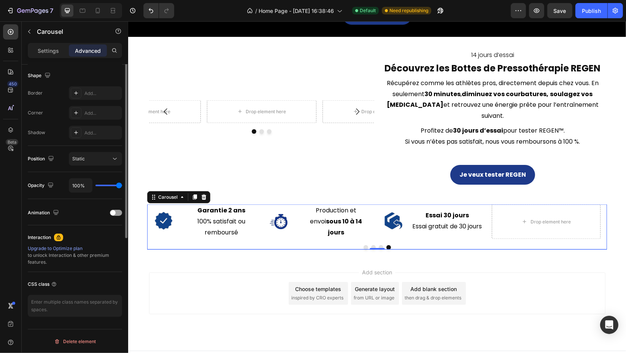
scroll to position [70, 0]
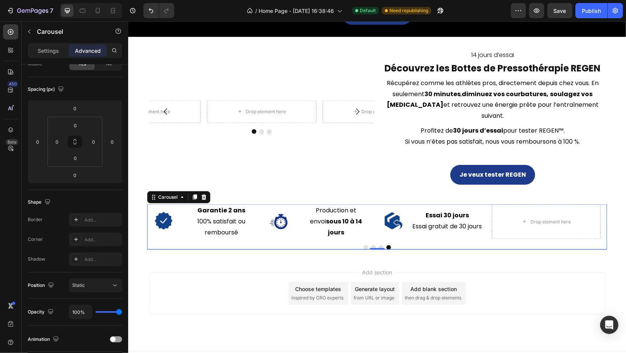
click at [515, 258] on div "Add section Choose templates inspired by CRO experts Generate layout from URL o…" at bounding box center [377, 305] width 498 height 94
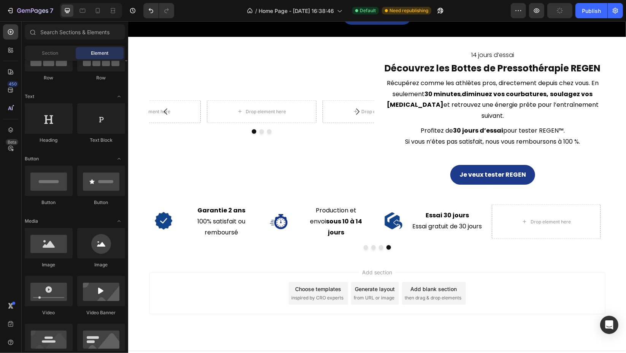
scroll to position [0, 0]
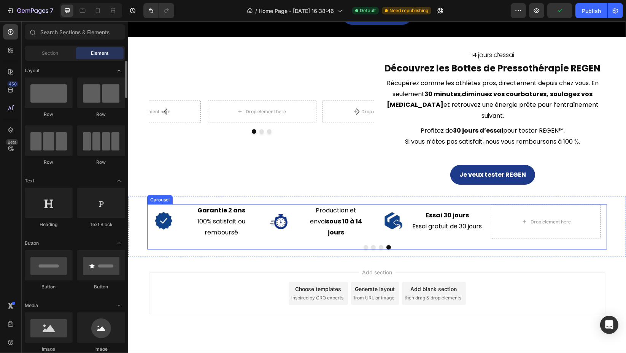
click at [188, 245] on div at bounding box center [377, 247] width 460 height 5
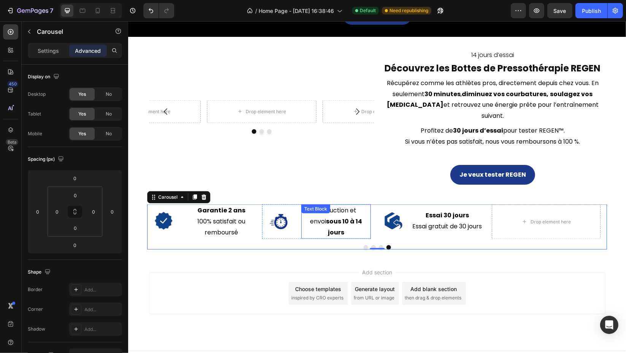
click at [361, 208] on p "Production et envoi sous 10 à 14 jours" at bounding box center [336, 221] width 68 height 33
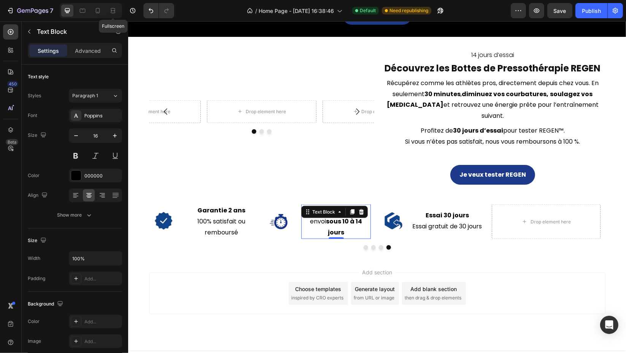
click at [109, 10] on icon at bounding box center [113, 11] width 8 height 8
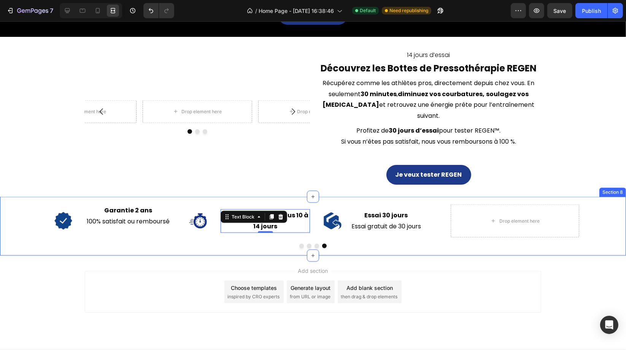
click at [299, 239] on div "Icon Production et envoi sous 10 à 14 jours Text Block 0 Row Icon Essai 30 jour…" at bounding box center [313, 226] width 626 height 59
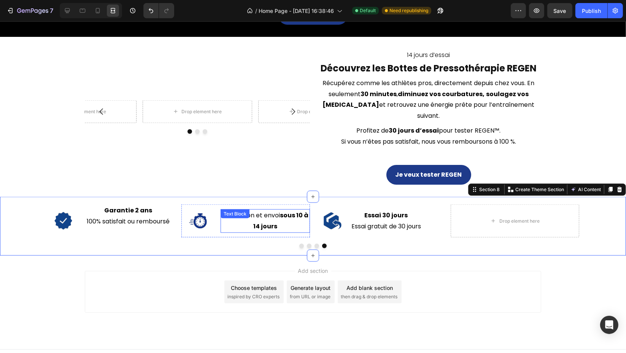
click at [277, 210] on p "Production et envoi sous 10 à 14 jours" at bounding box center [265, 221] width 88 height 22
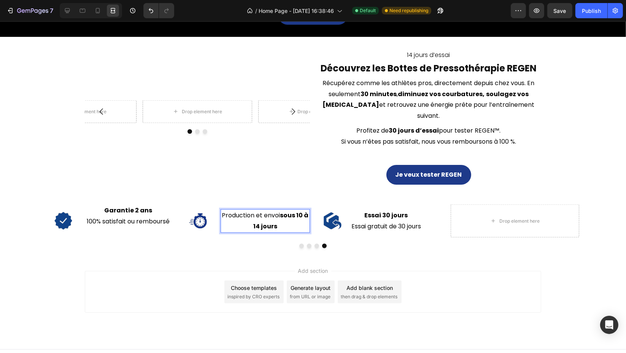
click at [280, 210] on p "Production et envoi sous 10 à 14 jours" at bounding box center [265, 221] width 88 height 22
click at [67, 12] on icon at bounding box center [68, 11] width 8 height 8
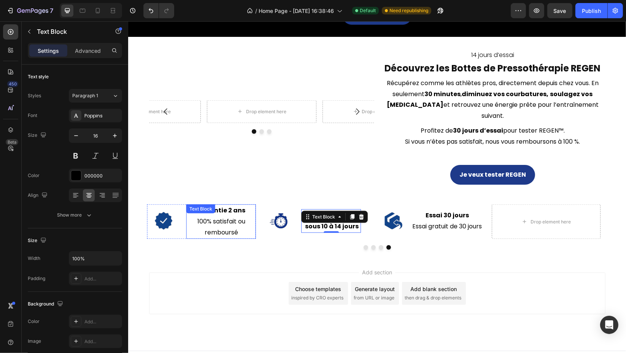
click at [245, 219] on p "⁠⁠⁠⁠⁠⁠⁠ 100% satisfait ou remboursé" at bounding box center [221, 227] width 68 height 22
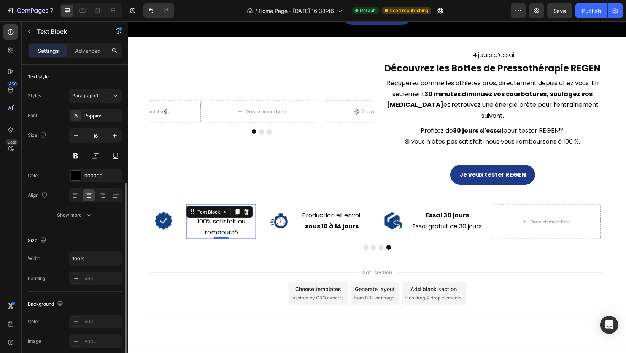
scroll to position [70, 0]
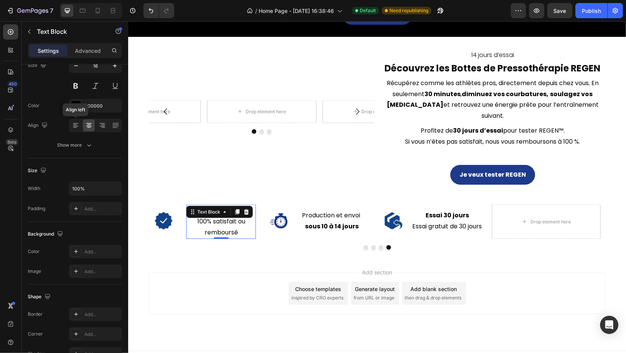
drag, startPoint x: 76, startPoint y: 128, endPoint x: 83, endPoint y: 127, distance: 7.3
click at [76, 127] on icon at bounding box center [76, 126] width 8 height 8
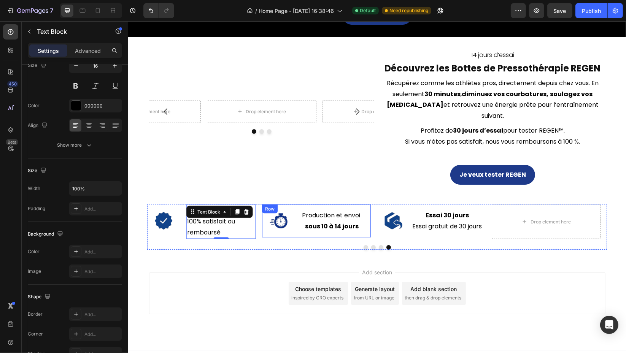
click at [332, 221] on div "Production et envoi sous 10 à 14 jours" at bounding box center [331, 222] width 60 height 24
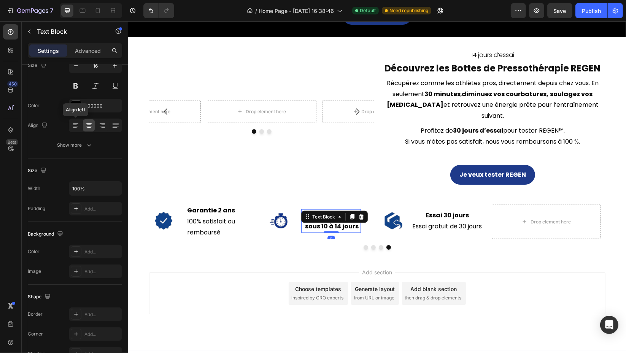
drag, startPoint x: 76, startPoint y: 125, endPoint x: 132, endPoint y: 157, distance: 64.6
click at [76, 125] on icon at bounding box center [75, 125] width 4 height 1
click at [425, 221] on p "Essai gratuit de 30 jours" at bounding box center [447, 226] width 70 height 11
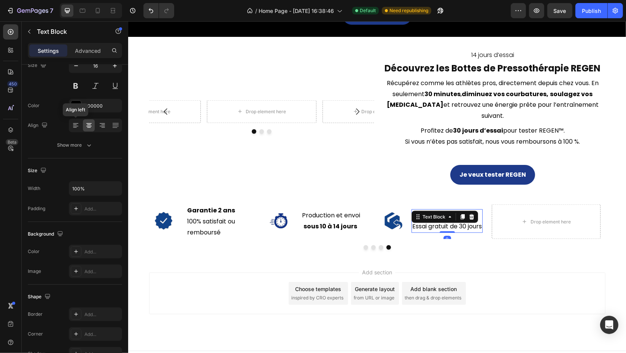
click at [75, 123] on icon at bounding box center [75, 123] width 5 height 1
drag, startPoint x: 108, startPoint y: 8, endPoint x: 116, endPoint y: 10, distance: 8.3
click at [110, 7] on div at bounding box center [113, 11] width 12 height 12
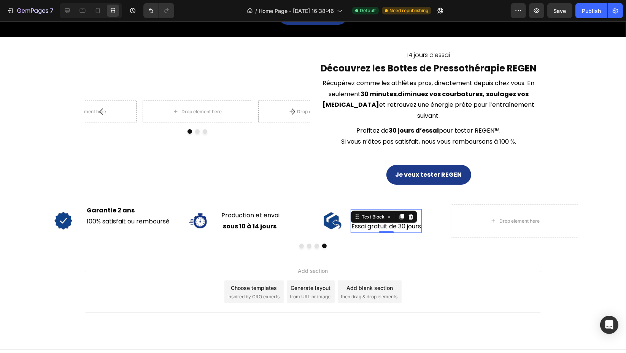
click at [517, 279] on div "Add section Choose templates inspired by CRO experts Generate layout from URL o…" at bounding box center [313, 292] width 457 height 42
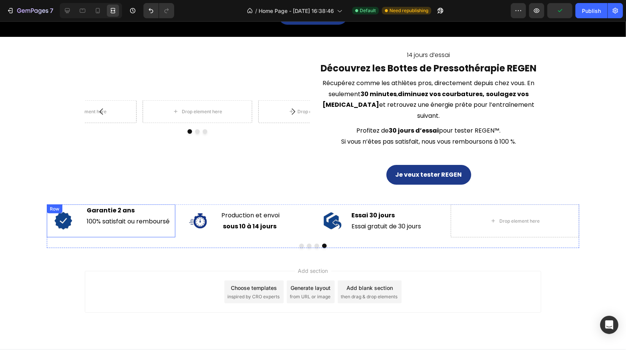
click at [78, 216] on div "Icon Garantie 2 ans ⁠⁠⁠⁠⁠⁠⁠ 100% satisfait ou remboursé Text Block Row" at bounding box center [111, 221] width 129 height 33
click at [63, 10] on div at bounding box center [67, 11] width 12 height 12
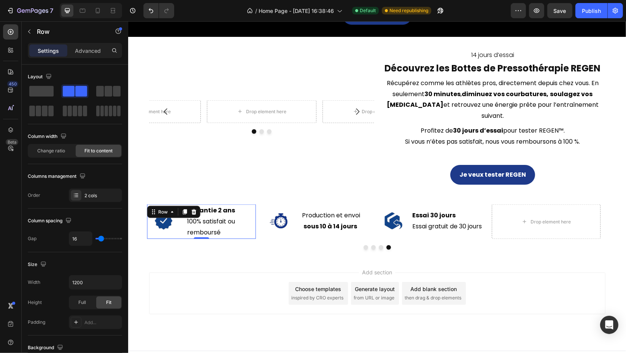
scroll to position [240, 0]
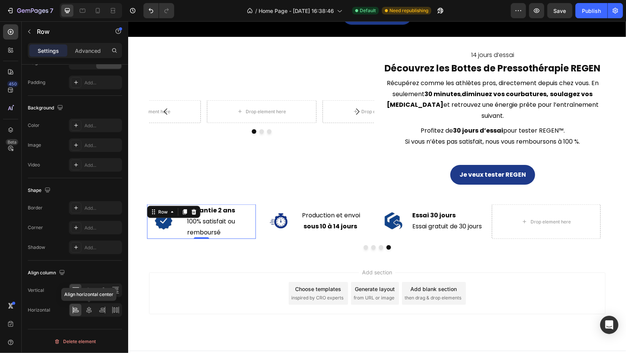
click at [91, 308] on icon at bounding box center [89, 311] width 8 height 8
click at [89, 291] on icon at bounding box center [89, 290] width 6 height 5
click at [77, 311] on icon at bounding box center [75, 312] width 5 height 2
click at [111, 10] on icon at bounding box center [113, 11] width 8 height 8
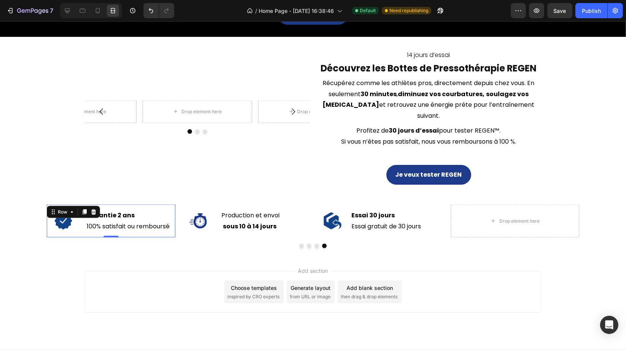
click at [441, 256] on div "Add section Choose templates inspired by CRO experts Generate layout from URL o…" at bounding box center [313, 303] width 626 height 94
click at [62, 6] on div at bounding box center [67, 11] width 12 height 12
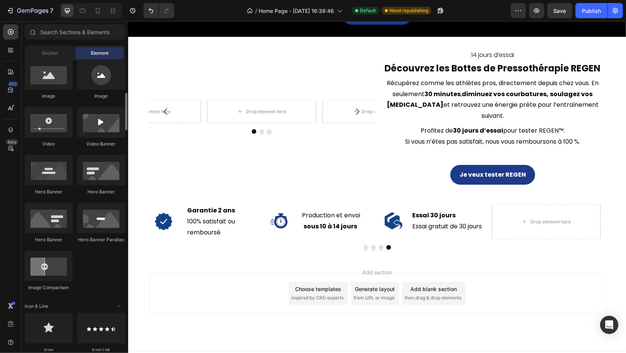
scroll to position [380, 0]
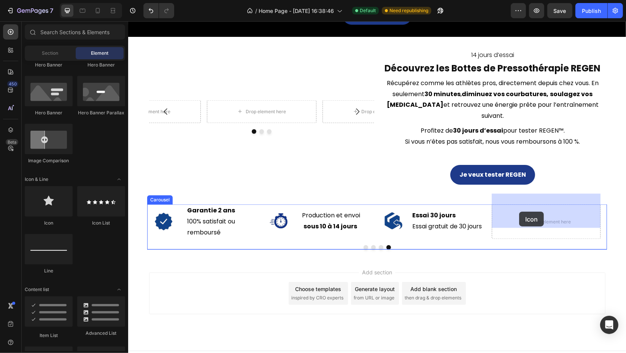
drag, startPoint x: 175, startPoint y: 225, endPoint x: 519, endPoint y: 212, distance: 343.8
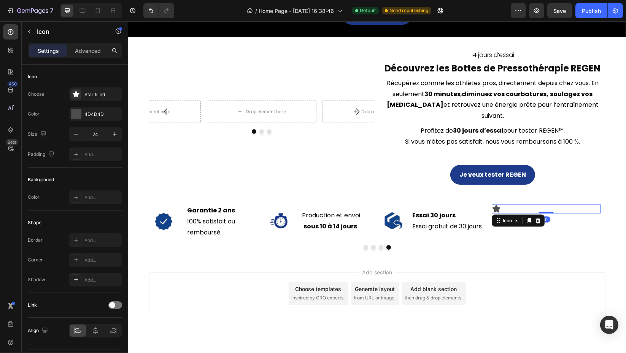
click at [80, 92] on div at bounding box center [76, 94] width 11 height 11
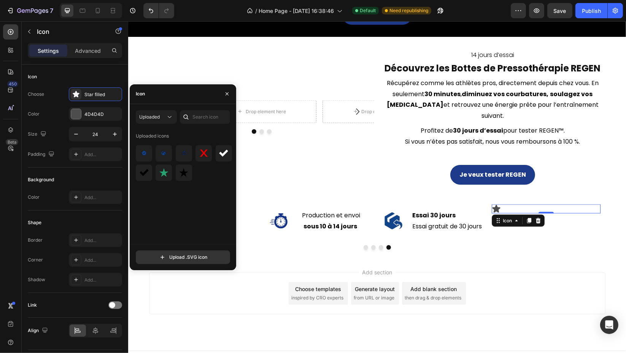
click at [200, 257] on input "file" at bounding box center [183, 257] width 94 height 13
type input "C:\fakepath\9.svg"
click at [145, 156] on img at bounding box center [144, 153] width 9 height 9
click at [102, 134] on input "24" at bounding box center [95, 134] width 25 height 14
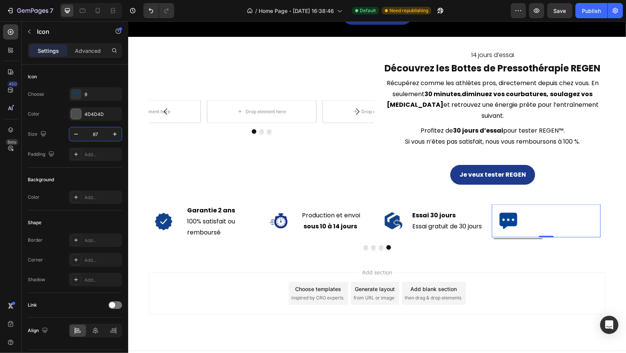
type input "87"
click at [558, 221] on div "Icon 0" at bounding box center [546, 221] width 109 height 33
drag, startPoint x: 27, startPoint y: 33, endPoint x: 53, endPoint y: 52, distance: 32.6
click at [28, 33] on icon "button" at bounding box center [29, 32] width 6 height 6
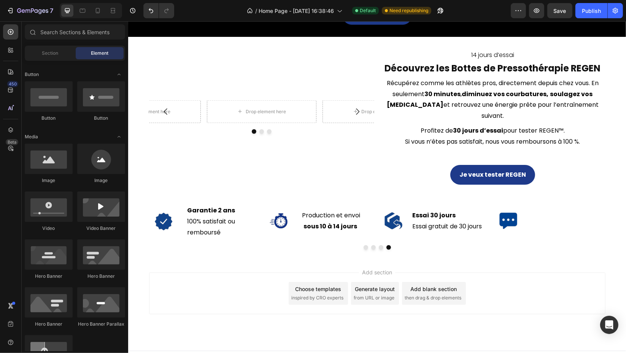
scroll to position [0, 0]
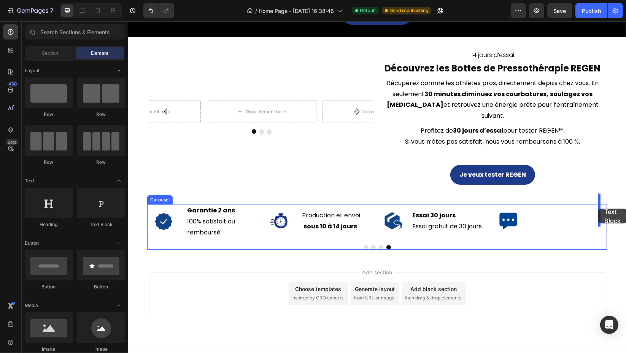
drag, startPoint x: 224, startPoint y: 237, endPoint x: 598, endPoint y: 209, distance: 375.4
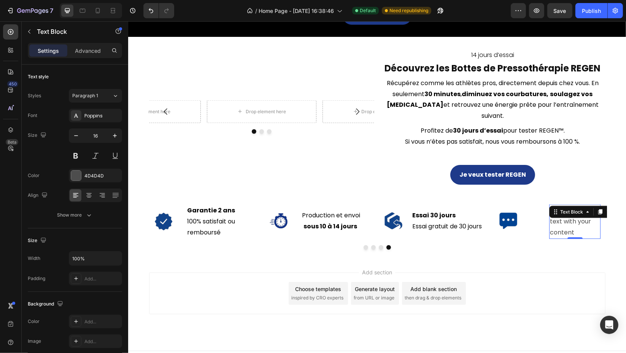
click at [566, 217] on div "Replace this text with your content" at bounding box center [574, 222] width 51 height 34
click at [566, 217] on p "Replace this text with your content" at bounding box center [575, 221] width 50 height 33
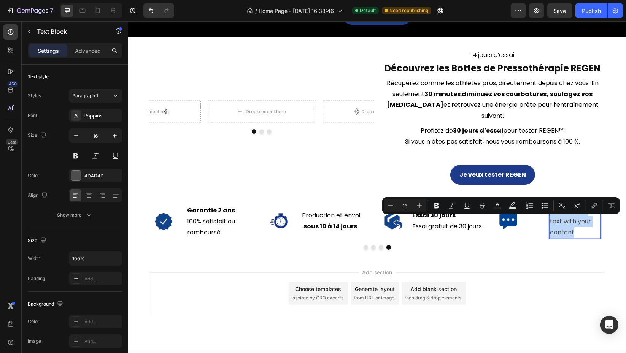
click at [566, 217] on p "Replace this text with your content" at bounding box center [575, 221] width 50 height 33
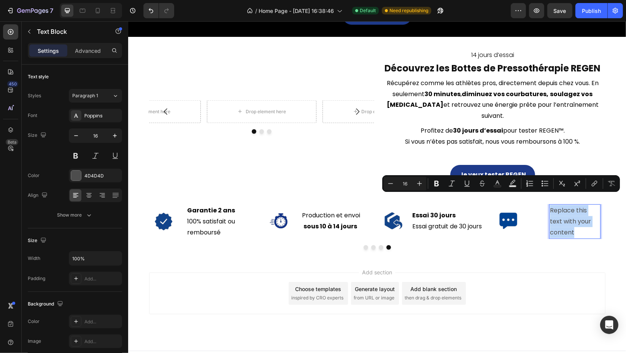
click at [566, 217] on p "Replace this text with your content" at bounding box center [575, 221] width 50 height 33
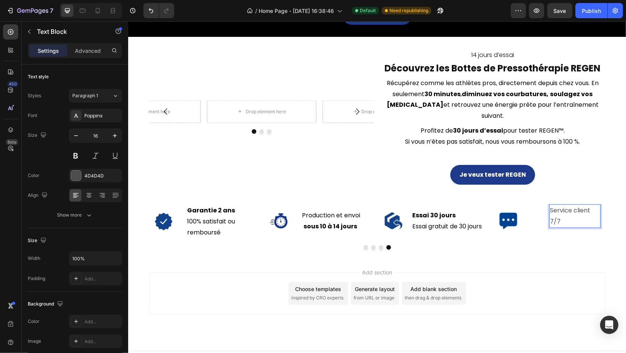
click at [105, 179] on div "4D4D4D" at bounding box center [95, 176] width 53 height 14
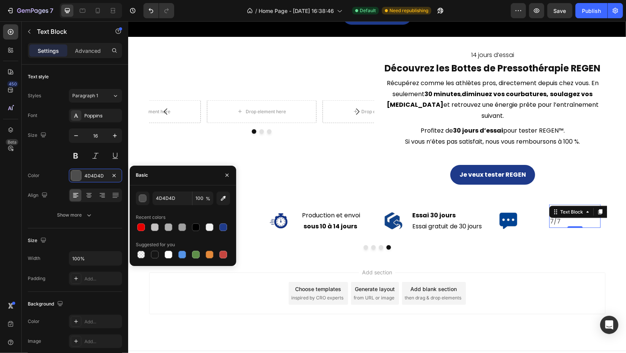
click at [192, 223] on div at bounding box center [195, 227] width 9 height 9
type input "000000"
click at [577, 165] on div "Je veux tester REGEN Button" at bounding box center [492, 175] width 225 height 20
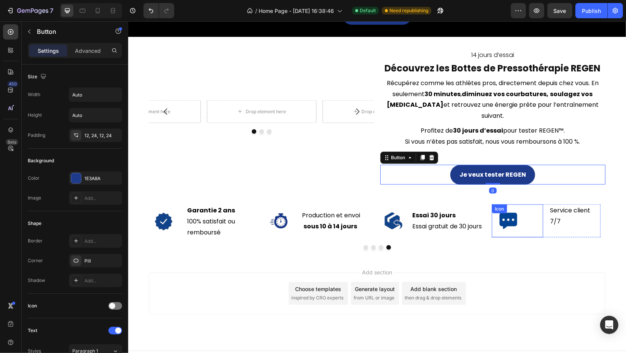
click at [541, 222] on div "Icon" at bounding box center [517, 221] width 51 height 33
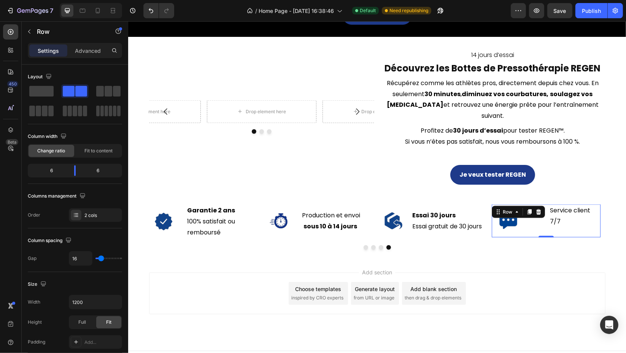
click at [544, 224] on div "Icon Service client 7/7 Text Block Row 0" at bounding box center [546, 221] width 109 height 33
drag, startPoint x: 85, startPoint y: 156, endPoint x: 95, endPoint y: 153, distance: 10.1
click at [86, 156] on div "Fit to content" at bounding box center [99, 151] width 46 height 12
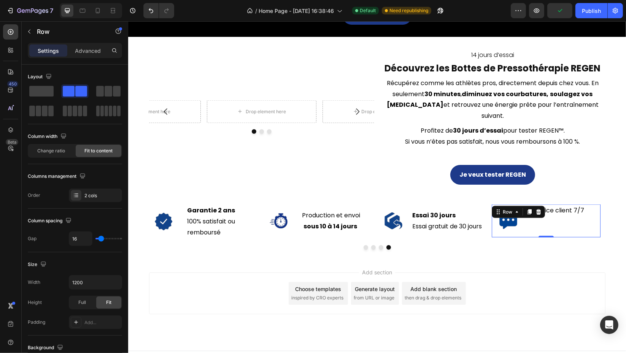
click at [95, 153] on span "Fit to content" at bounding box center [98, 151] width 28 height 7
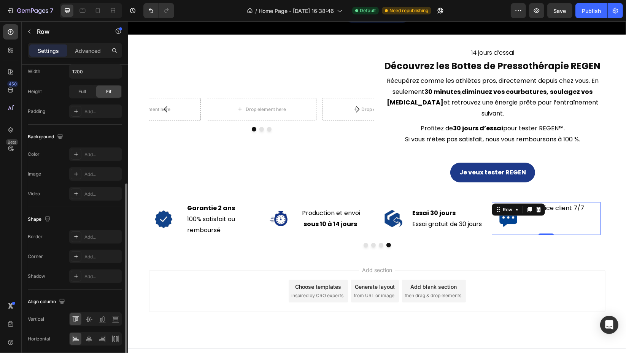
scroll to position [240, 0]
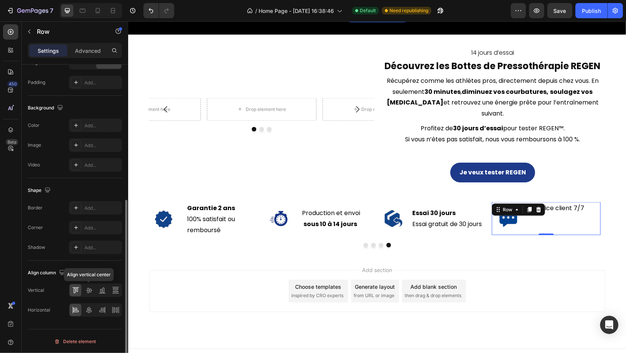
click at [89, 290] on icon at bounding box center [89, 291] width 8 height 8
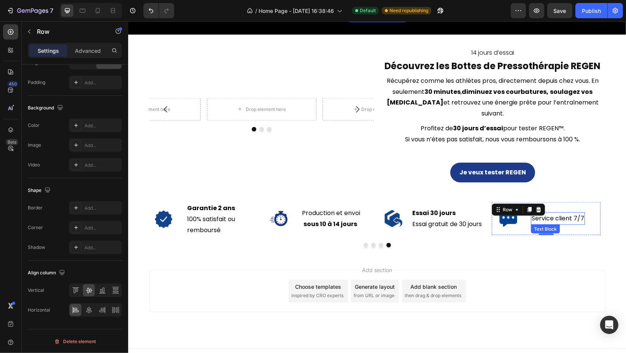
click at [582, 213] on p "Service client 7/7" at bounding box center [558, 218] width 53 height 11
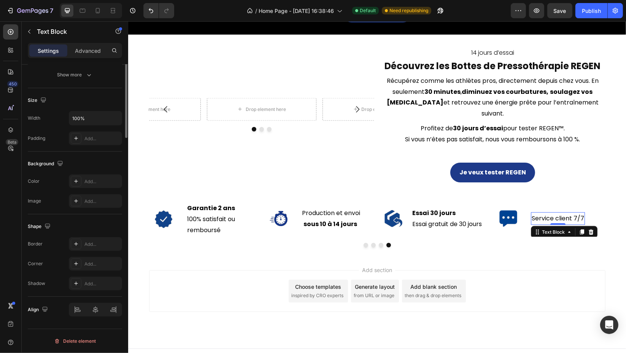
scroll to position [0, 0]
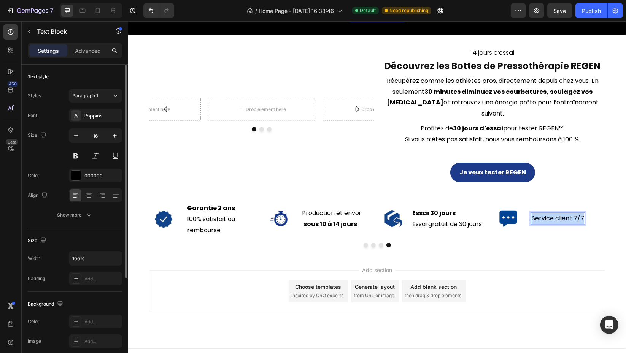
click at [582, 213] on p "Service client 7/7" at bounding box center [558, 218] width 53 height 11
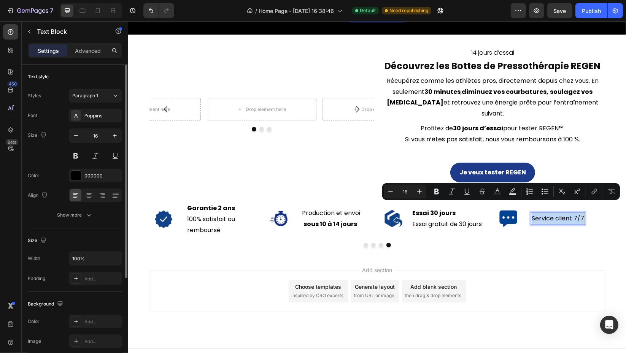
click at [580, 213] on p "Service client 7/7" at bounding box center [558, 218] width 53 height 11
click at [438, 193] on icon "Editor contextual toolbar" at bounding box center [437, 192] width 5 height 6
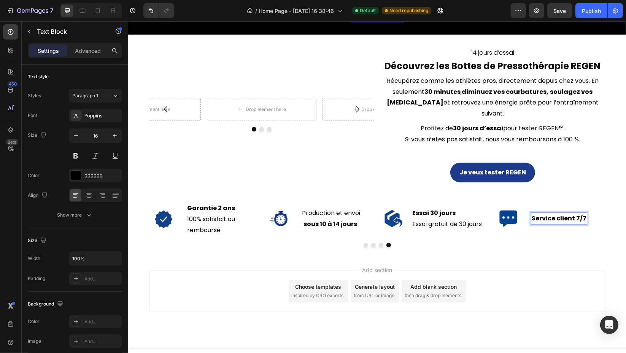
click at [583, 214] on strong "Service client 7/7" at bounding box center [559, 218] width 55 height 9
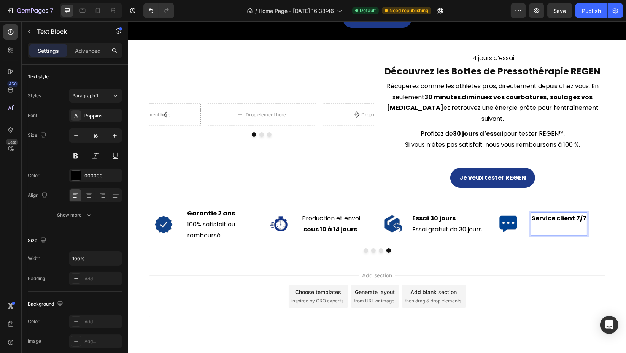
click at [535, 224] on p "Rich Text Editor. Editing area: main" at bounding box center [559, 229] width 55 height 11
drag, startPoint x: 539, startPoint y: 221, endPoint x: 520, endPoint y: 221, distance: 19.0
click at [520, 221] on div "Icon Service client 7/7 c Text Block 0 Row" at bounding box center [546, 224] width 109 height 33
click at [538, 224] on p "c" at bounding box center [559, 229] width 55 height 11
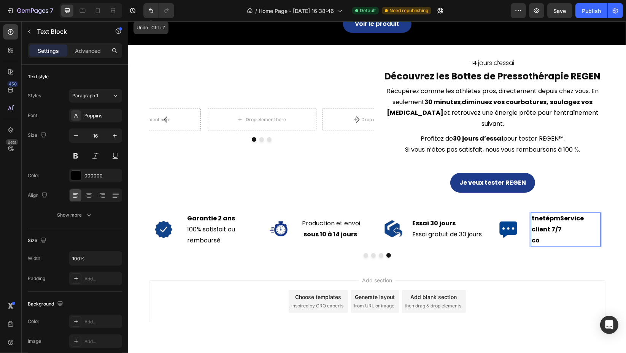
click at [158, 11] on button "Undo/Redo" at bounding box center [150, 10] width 15 height 15
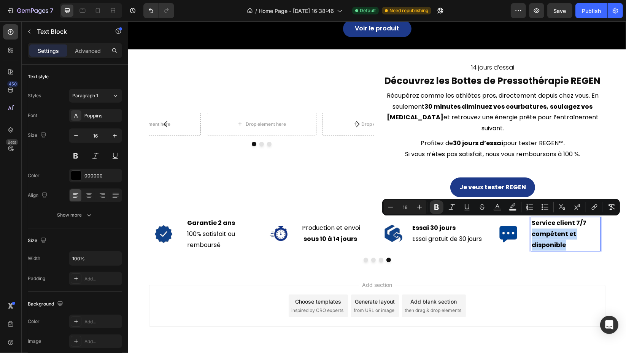
drag, startPoint x: 571, startPoint y: 234, endPoint x: 533, endPoint y: 224, distance: 39.8
click at [533, 229] on p "compétent et disponible" at bounding box center [566, 240] width 68 height 22
click at [436, 206] on icon "Editor contextual toolbar" at bounding box center [437, 208] width 8 height 8
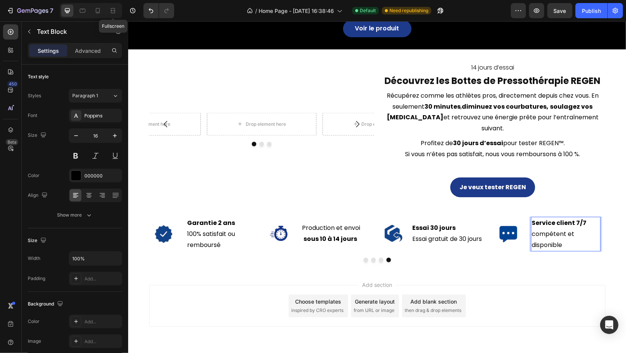
click at [108, 10] on div at bounding box center [113, 11] width 12 height 12
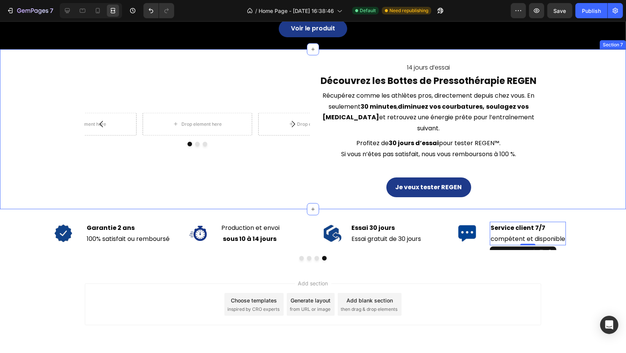
click at [578, 162] on div "Drop element here Drop element here Drop element here Carousel 14 jours d’essai…" at bounding box center [313, 130] width 626 height 136
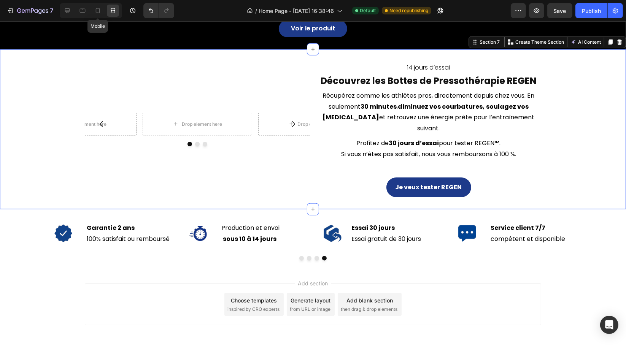
drag, startPoint x: 95, startPoint y: 12, endPoint x: 119, endPoint y: 32, distance: 31.4
click at [95, 12] on icon at bounding box center [98, 11] width 8 height 8
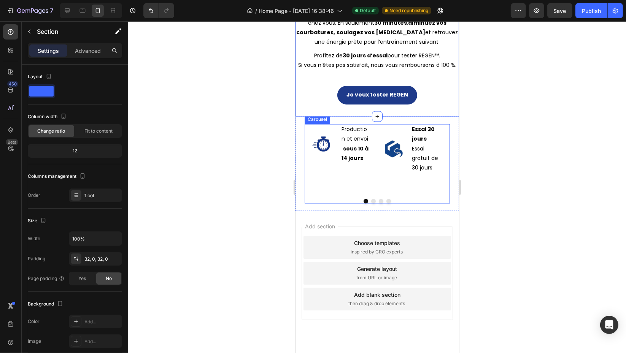
scroll to position [1340, 0]
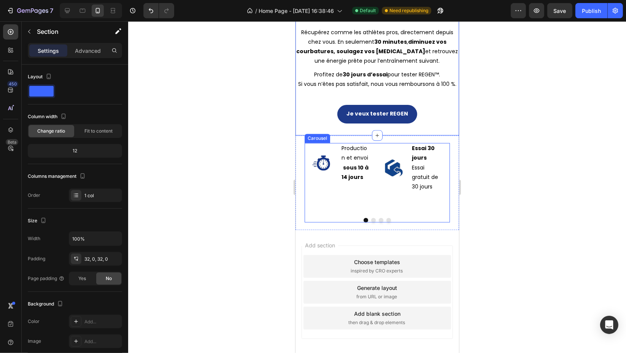
click at [341, 212] on div "Icon Production et envoi sous 10 à 14 jours Text [GEOGRAPHIC_DATA]" at bounding box center [337, 177] width 67 height 68
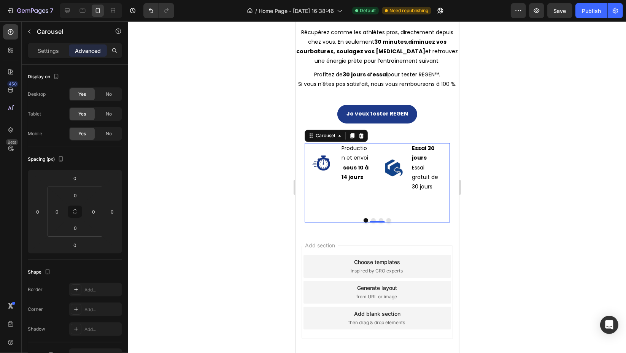
click at [51, 47] on p "Settings" at bounding box center [48, 51] width 21 height 8
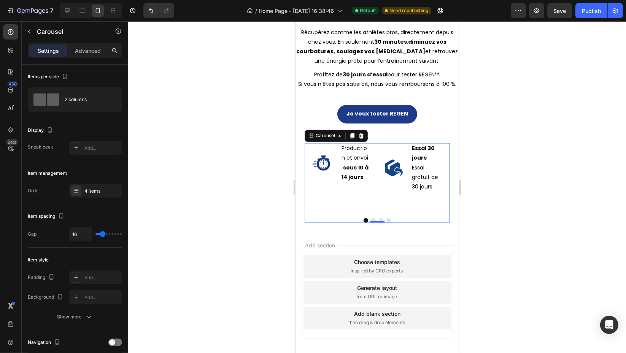
click at [79, 92] on div "2 columns" at bounding box center [88, 100] width 46 height 18
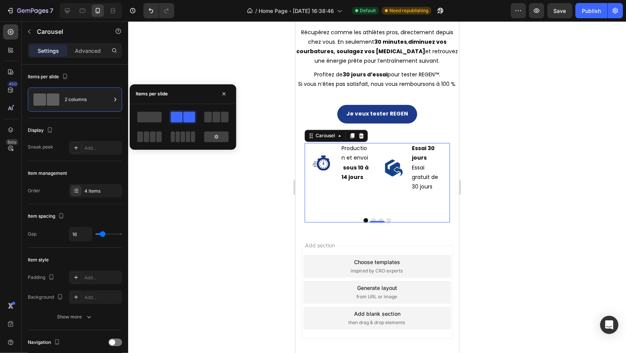
click at [136, 114] on div at bounding box center [149, 117] width 27 height 14
click at [140, 115] on span at bounding box center [149, 117] width 24 height 11
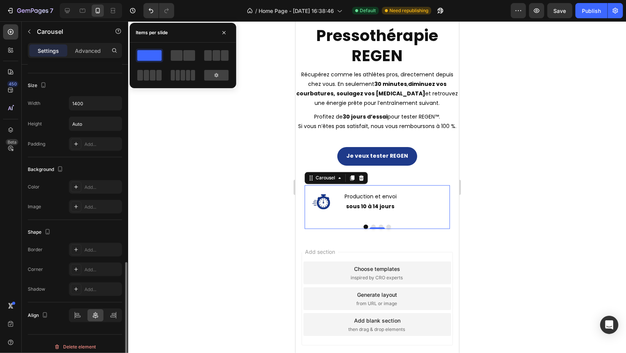
scroll to position [512, 0]
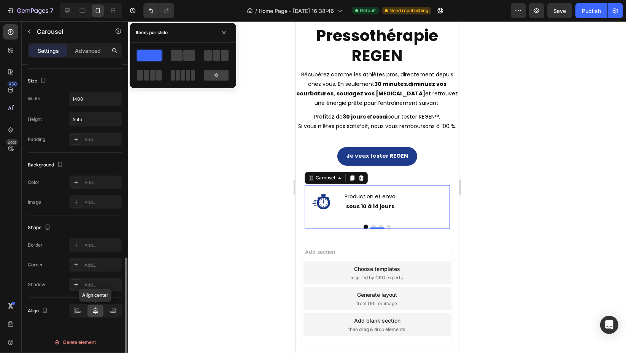
click at [96, 307] on icon at bounding box center [96, 311] width 8 height 8
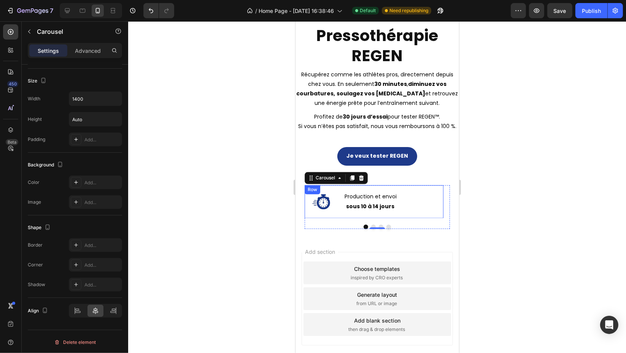
click at [423, 216] on div "Icon Production et envoi sous 10 à 14 jours Text [GEOGRAPHIC_DATA]" at bounding box center [373, 202] width 139 height 33
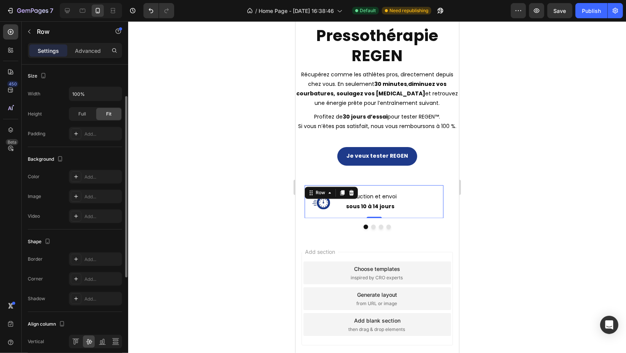
scroll to position [220, 0]
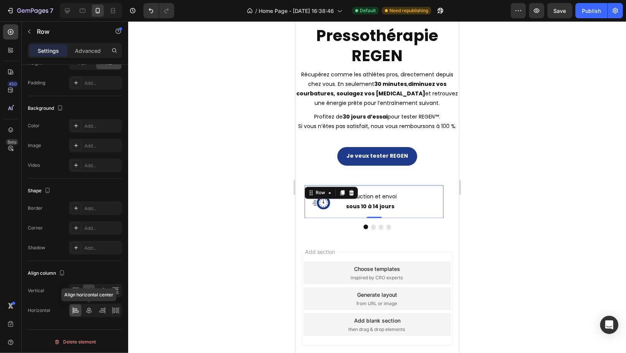
click at [92, 313] on icon at bounding box center [89, 311] width 8 height 8
click at [506, 169] on div at bounding box center [377, 187] width 498 height 332
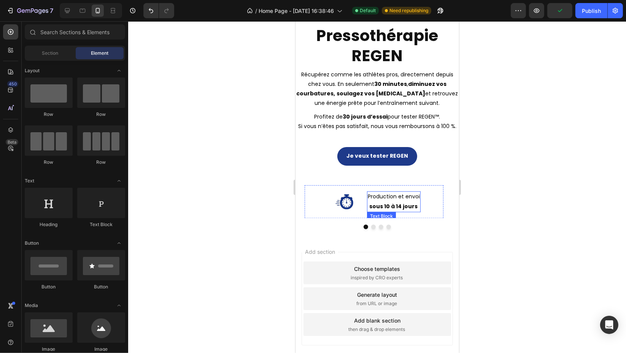
click at [350, 216] on div "Icon Production et envoi sous 10 à 14 jours Text [GEOGRAPHIC_DATA]" at bounding box center [373, 202] width 139 height 33
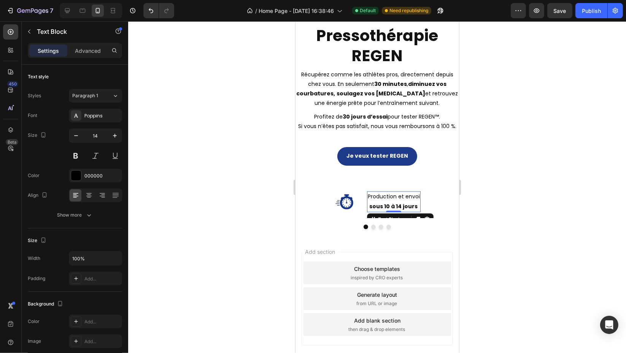
click at [520, 213] on div at bounding box center [377, 187] width 498 height 332
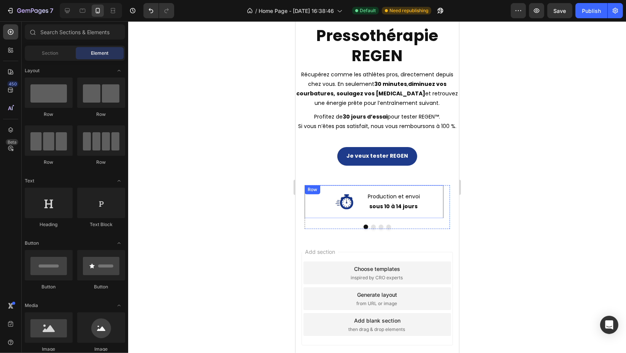
click at [323, 219] on div "Icon Production et envoi sous 10 à 14 jours Text [GEOGRAPHIC_DATA]" at bounding box center [373, 202] width 139 height 33
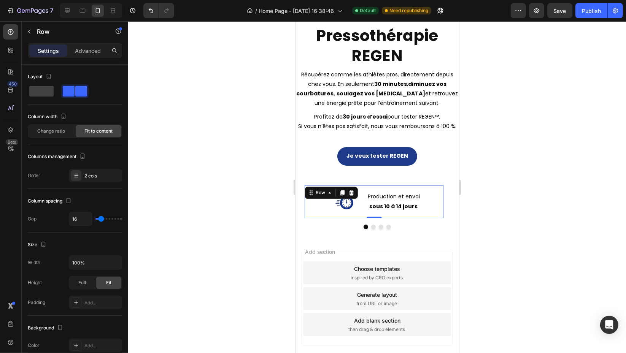
click at [48, 91] on span at bounding box center [41, 91] width 24 height 11
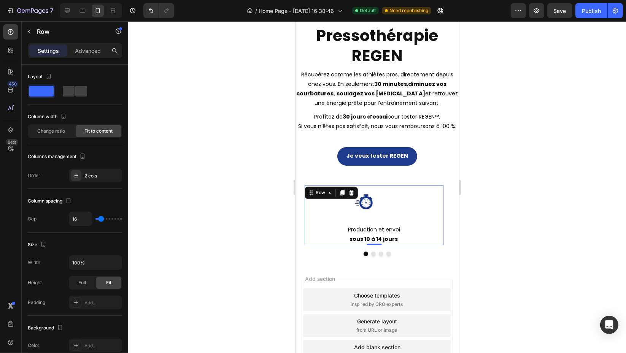
click at [72, 91] on span at bounding box center [69, 91] width 12 height 11
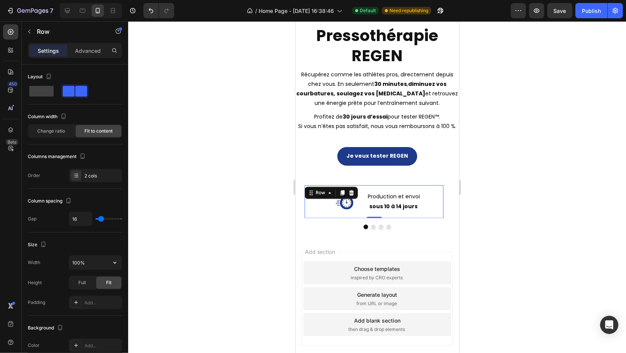
scroll to position [84, 0]
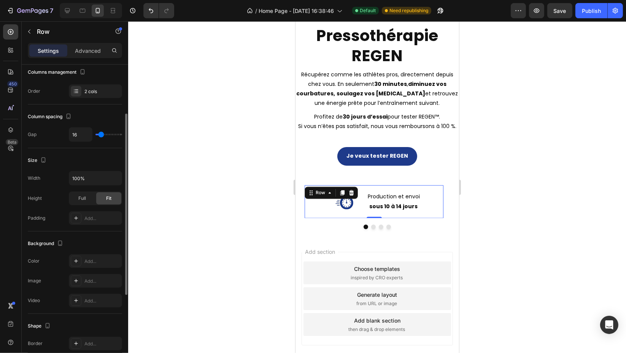
click at [501, 207] on div at bounding box center [377, 187] width 498 height 332
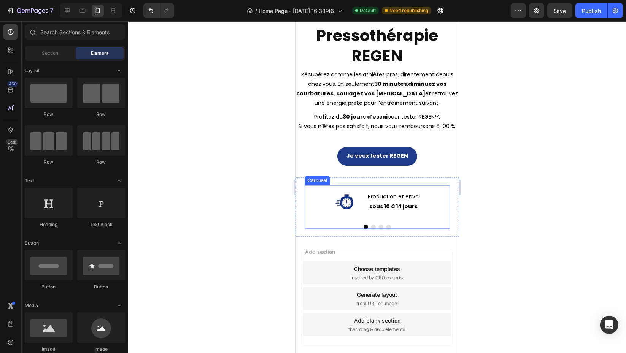
click at [371, 229] on button "Dot" at bounding box center [373, 227] width 5 height 5
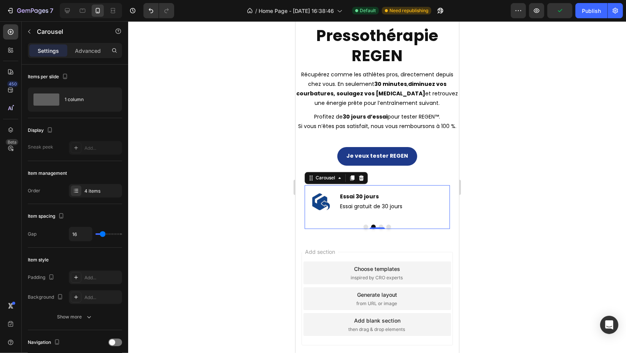
click at [379, 229] on button "Dot" at bounding box center [381, 227] width 5 height 5
click at [386, 229] on button "Dot" at bounding box center [388, 227] width 5 height 5
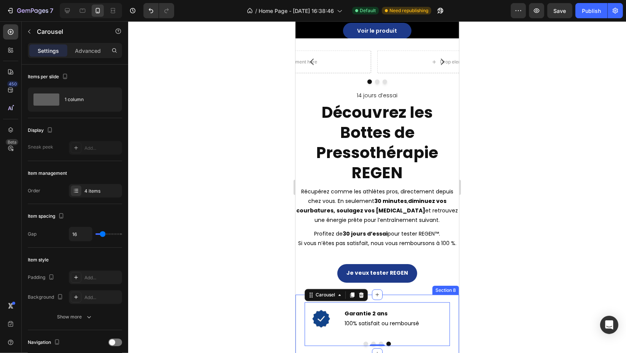
scroll to position [1171, 0]
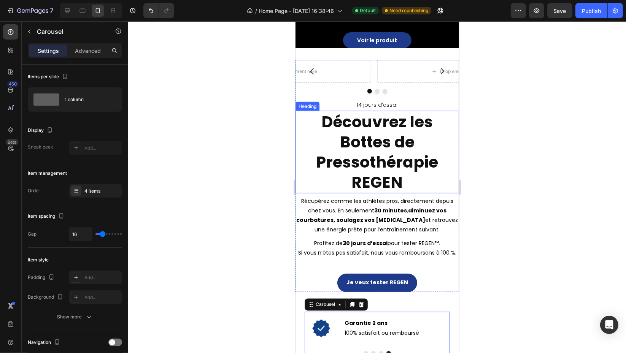
click at [388, 151] on h2 "Découvrez les Bottes de Pressothérapie REGEN" at bounding box center [377, 152] width 164 height 83
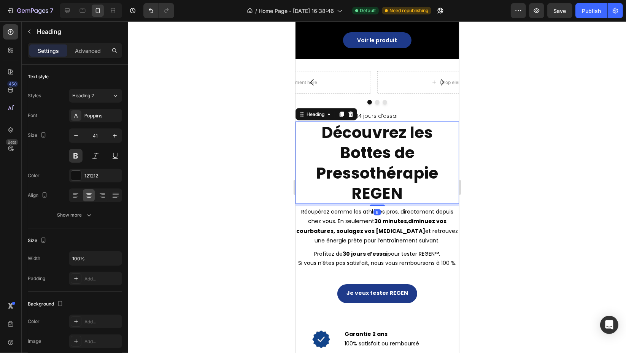
click at [81, 139] on button "button" at bounding box center [76, 136] width 14 height 14
click at [79, 138] on icon "button" at bounding box center [76, 136] width 8 height 8
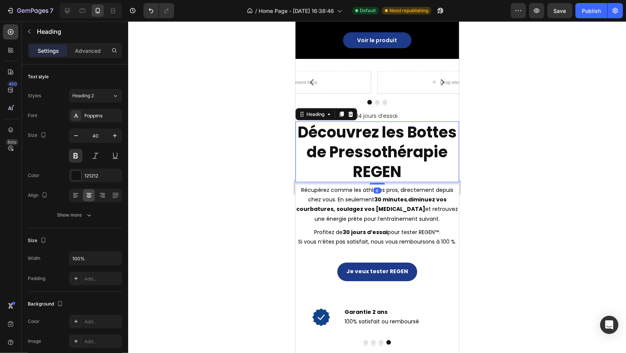
click at [79, 138] on icon "button" at bounding box center [76, 136] width 8 height 8
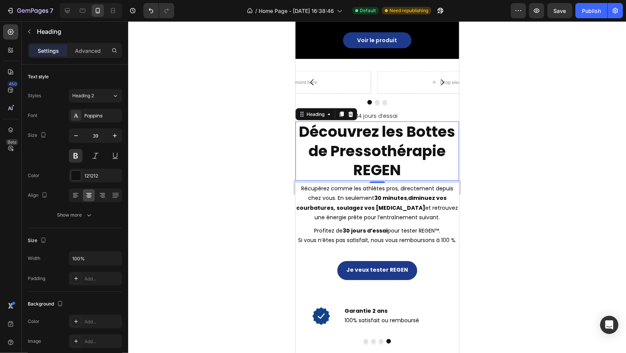
click at [80, 138] on icon "button" at bounding box center [76, 136] width 8 height 8
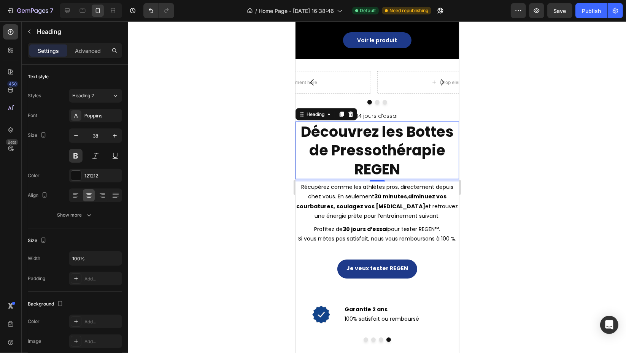
click at [80, 138] on icon "button" at bounding box center [76, 136] width 8 height 8
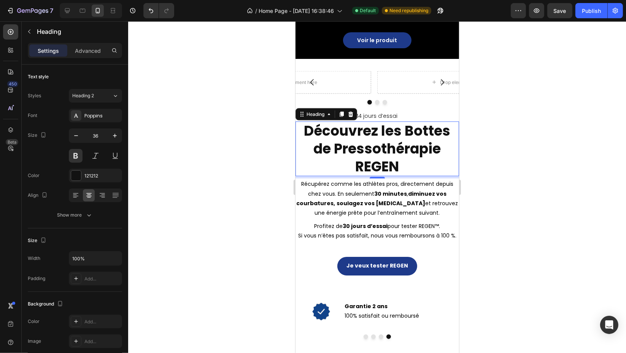
click at [77, 135] on icon "button" at bounding box center [76, 136] width 8 height 8
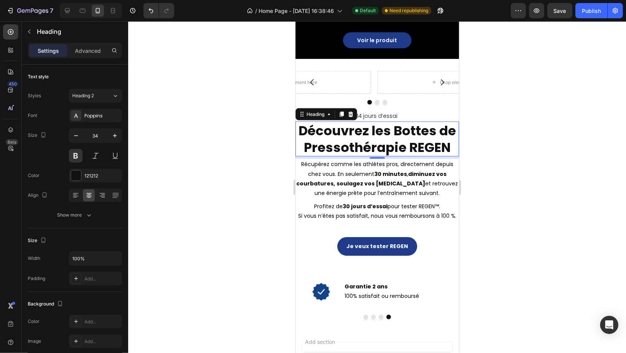
click at [77, 135] on icon "button" at bounding box center [76, 136] width 8 height 8
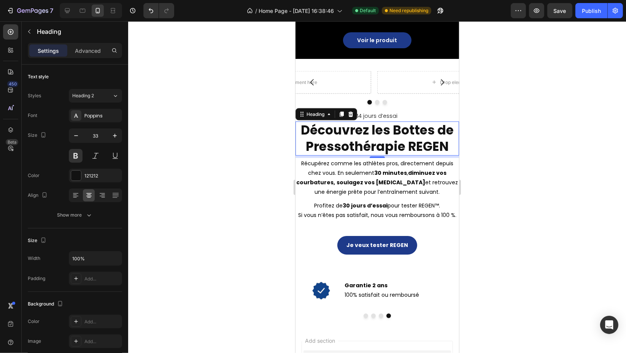
click at [77, 135] on icon "button" at bounding box center [76, 136] width 8 height 8
type input "32"
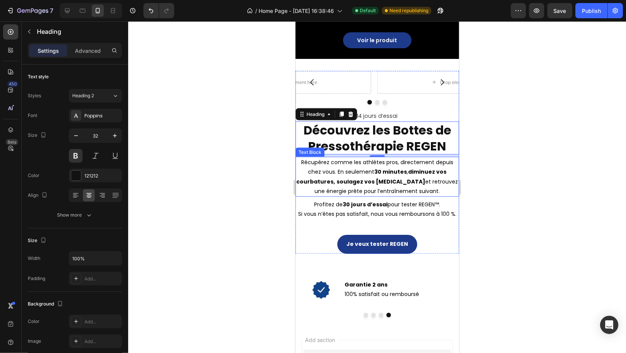
click at [415, 178] on strong "soulagez vos [MEDICAL_DATA]" at bounding box center [381, 182] width 89 height 8
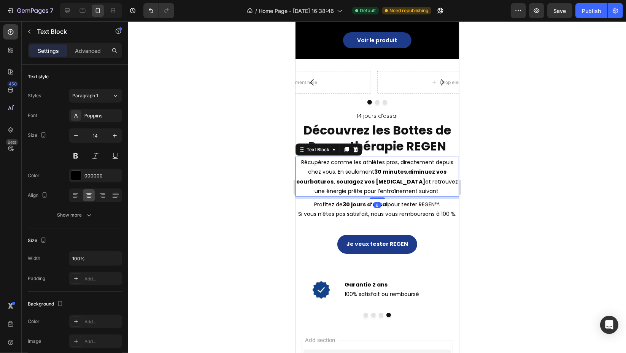
click at [502, 192] on div at bounding box center [377, 187] width 498 height 332
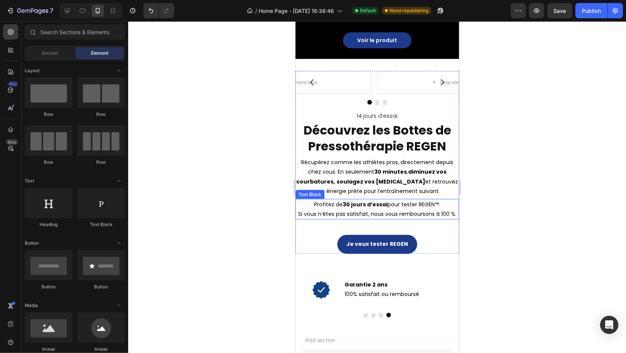
click at [372, 201] on strong "30 jours d’essai" at bounding box center [365, 205] width 45 height 8
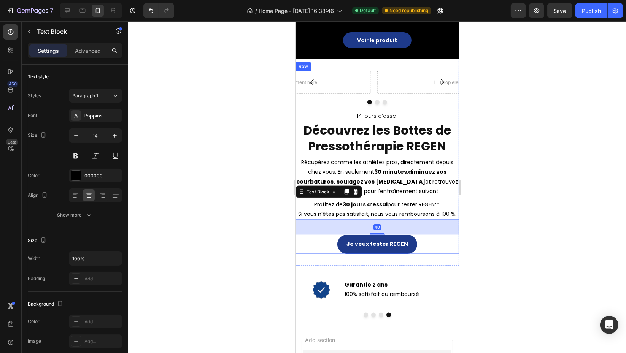
click at [384, 180] on p "Récupérez comme les athlètes pros, directement depuis chez vous. En seulement 3…" at bounding box center [377, 177] width 162 height 38
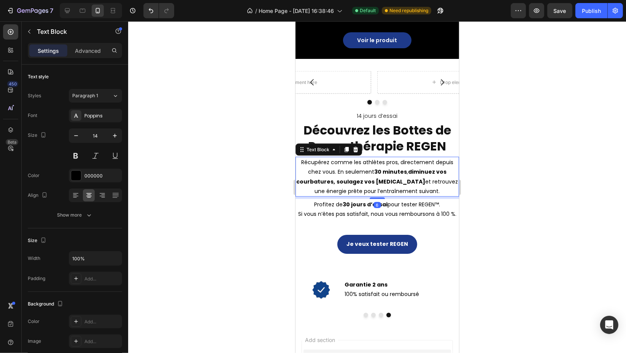
scroll to position [84, 0]
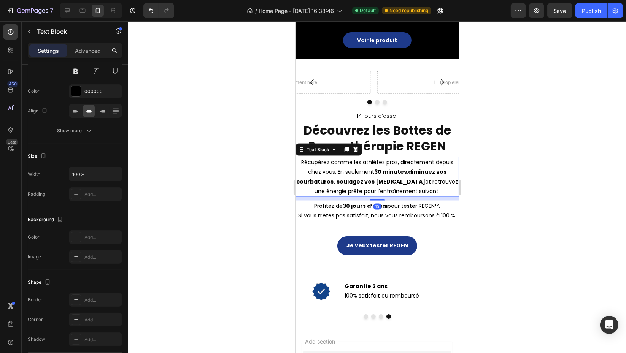
click at [376, 199] on div at bounding box center [376, 200] width 15 height 2
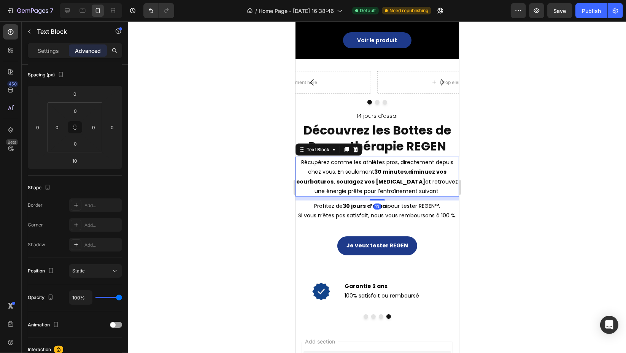
click at [497, 185] on div at bounding box center [377, 187] width 498 height 332
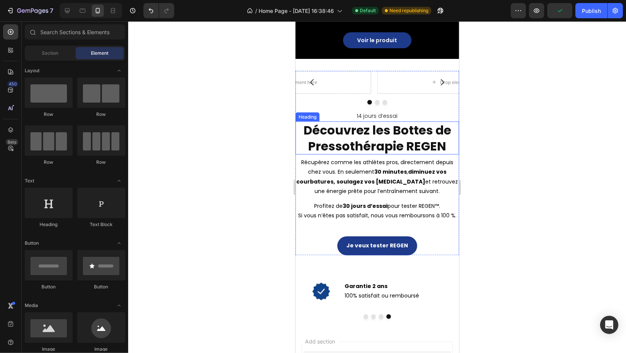
click at [381, 135] on h2 "Découvrez les Bottes de Pressothérapie REGEN" at bounding box center [377, 138] width 164 height 33
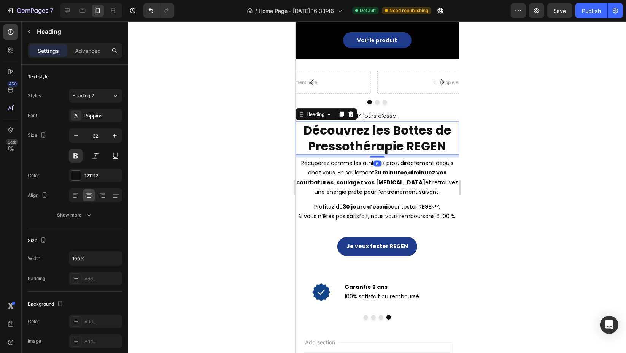
click at [375, 156] on div at bounding box center [376, 157] width 15 height 2
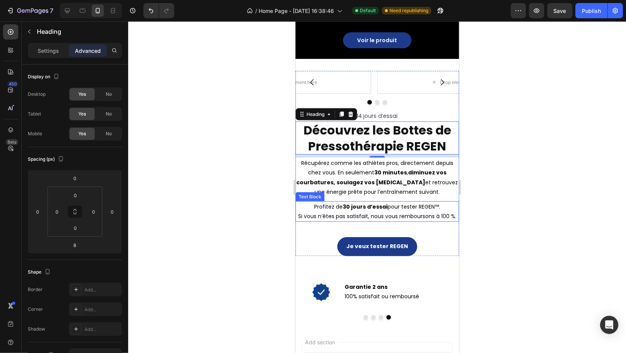
click at [390, 211] on p "Profitez de 30 jours d’essai pour tester REGEN™. Si vous n’êtes pas satisfait, …" at bounding box center [377, 211] width 162 height 19
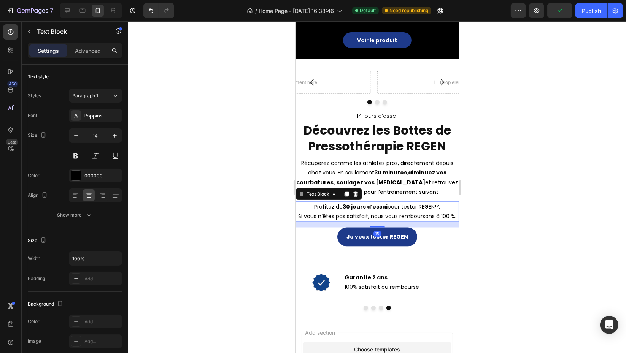
drag, startPoint x: 376, startPoint y: 235, endPoint x: 377, endPoint y: 226, distance: 9.2
click at [377, 226] on div at bounding box center [376, 227] width 15 height 2
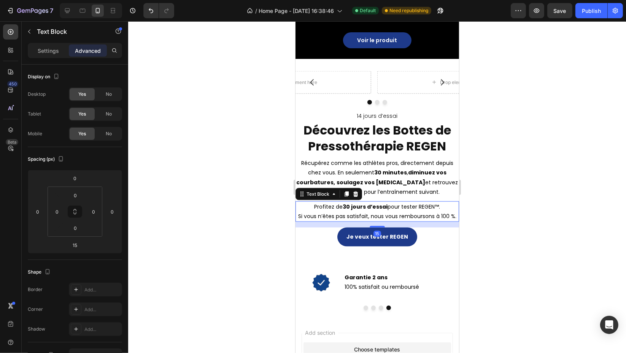
click at [504, 204] on div at bounding box center [377, 187] width 498 height 332
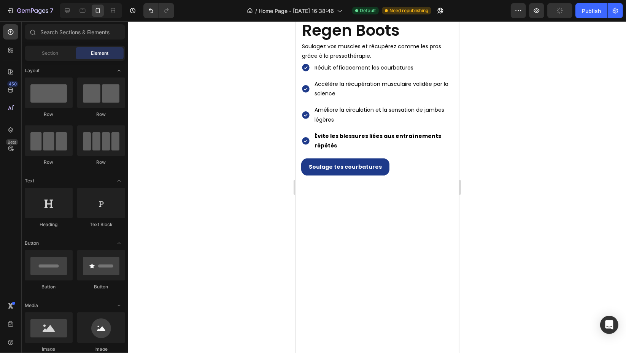
scroll to position [0, 0]
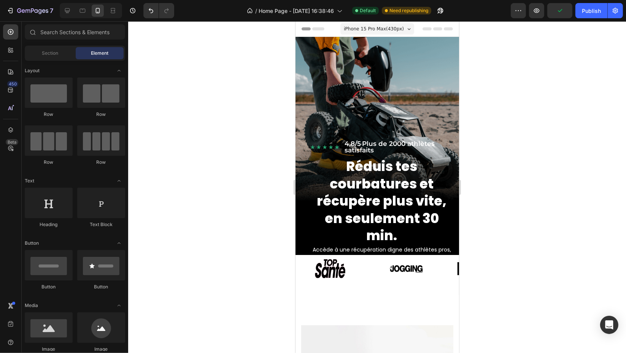
click at [385, 26] on span "iPhone 15 Pro Max ( 430 px)" at bounding box center [374, 29] width 60 height 8
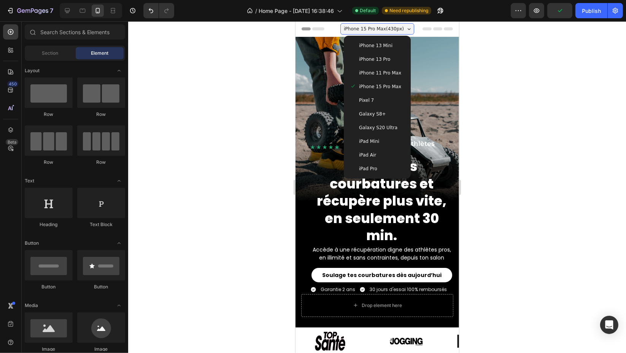
click at [379, 43] on span "iPhone 13 Mini" at bounding box center [375, 46] width 33 height 8
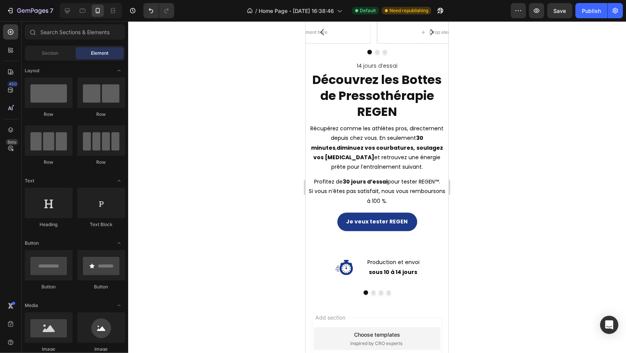
scroll to position [1369, 0]
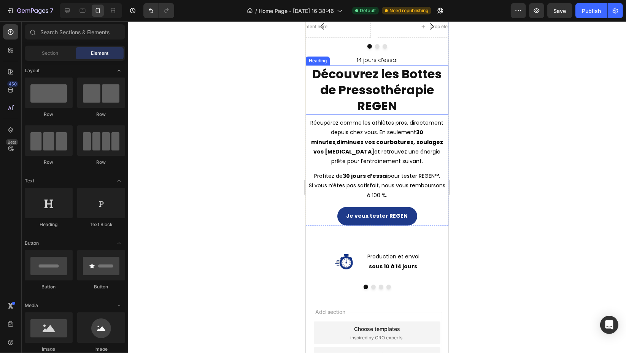
click at [418, 107] on h2 "Découvrez les Bottes de Pressothérapie REGEN" at bounding box center [377, 90] width 143 height 49
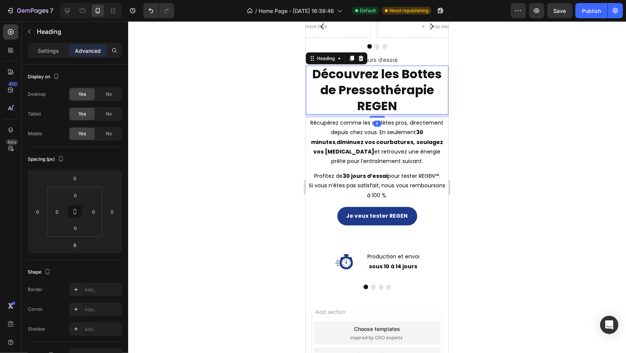
click at [47, 55] on div "Settings" at bounding box center [48, 51] width 38 height 12
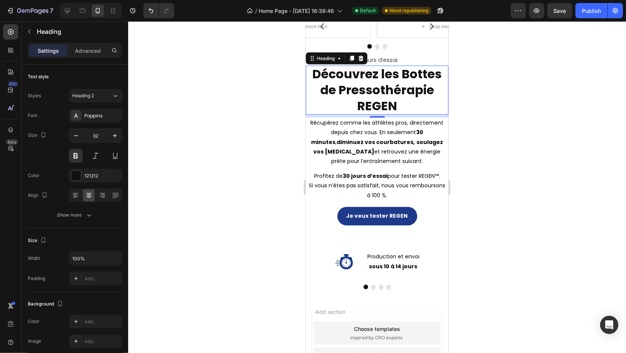
click at [78, 136] on icon "button" at bounding box center [76, 136] width 8 height 8
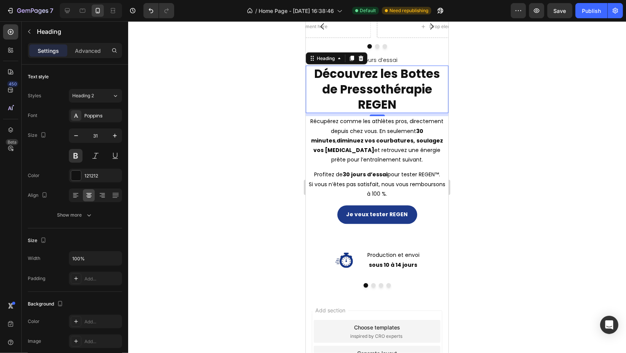
click at [78, 136] on icon "button" at bounding box center [76, 136] width 8 height 8
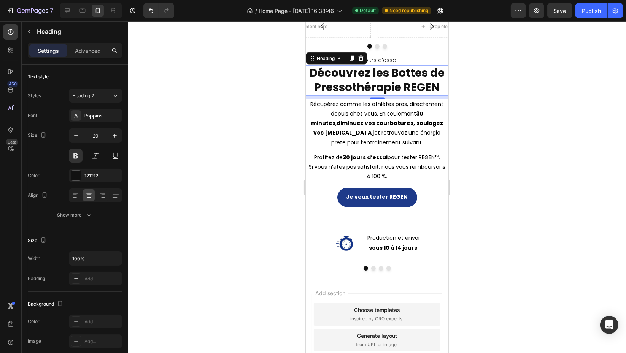
click at [78, 135] on icon "button" at bounding box center [76, 135] width 4 height 1
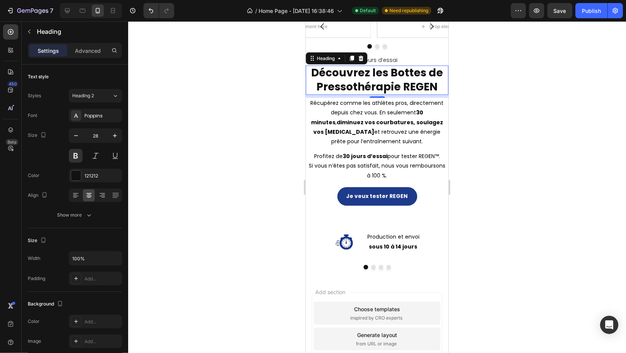
click at [113, 137] on icon "button" at bounding box center [115, 136] width 8 height 8
type input "29"
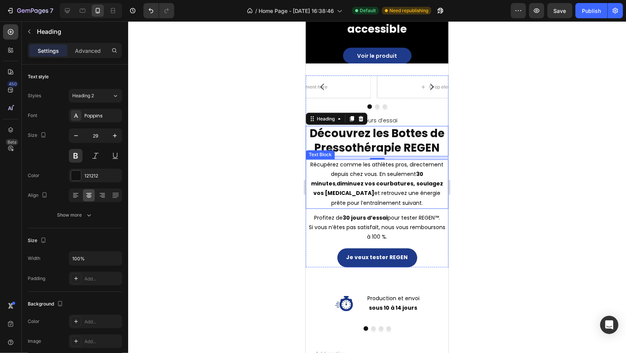
scroll to position [1412, 0]
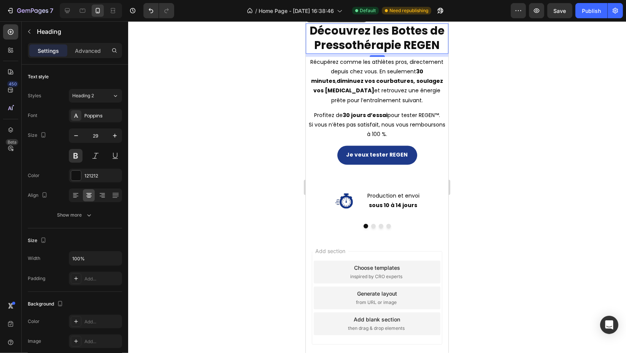
click at [497, 191] on div at bounding box center [377, 187] width 498 height 332
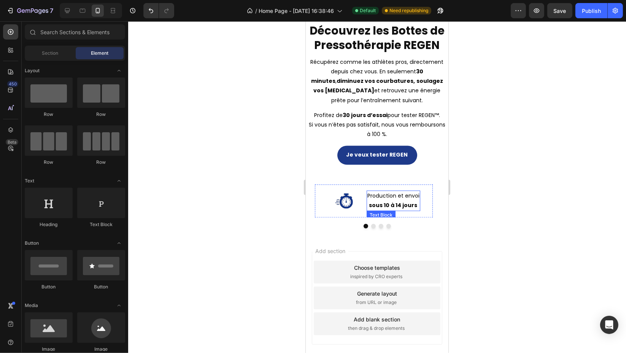
click at [362, 214] on div "Icon Production et envoi sous 10 à 14 jours Text [GEOGRAPHIC_DATA]" at bounding box center [374, 201] width 118 height 33
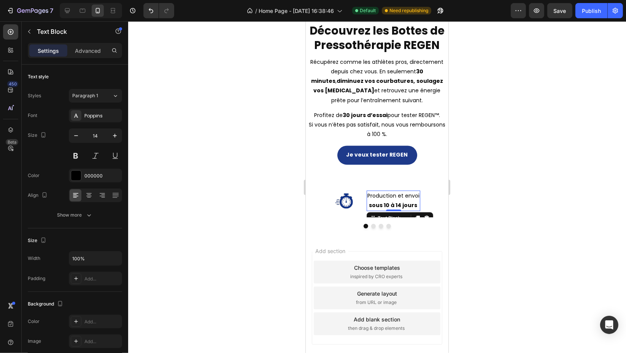
click at [489, 192] on div at bounding box center [377, 187] width 498 height 332
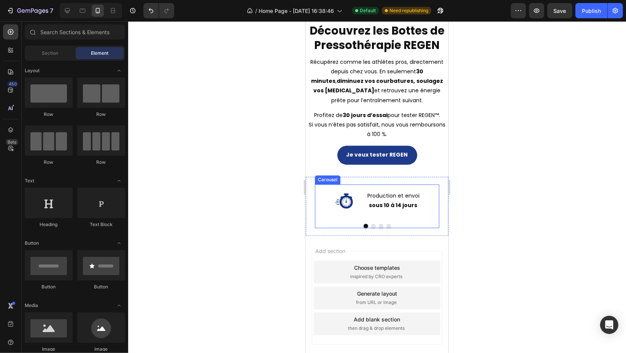
click at [339, 226] on div at bounding box center [377, 226] width 124 height 5
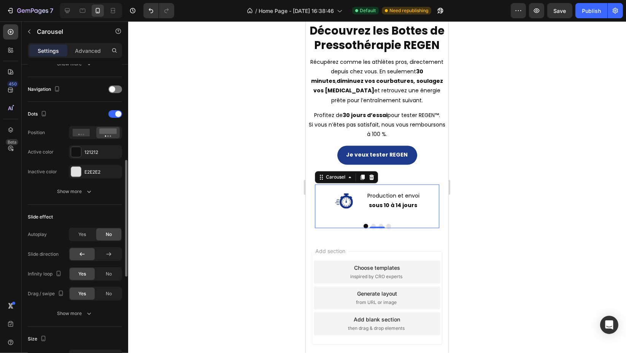
scroll to position [211, 0]
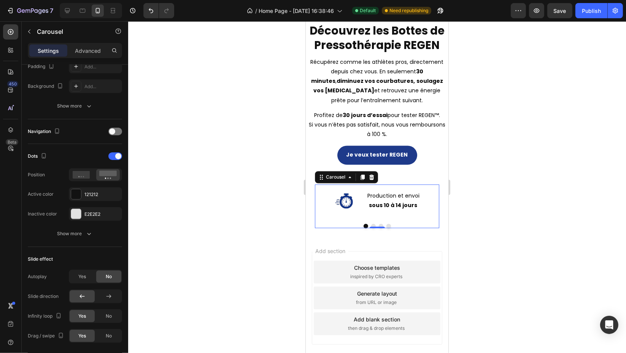
click at [94, 193] on div "121212" at bounding box center [102, 194] width 36 height 7
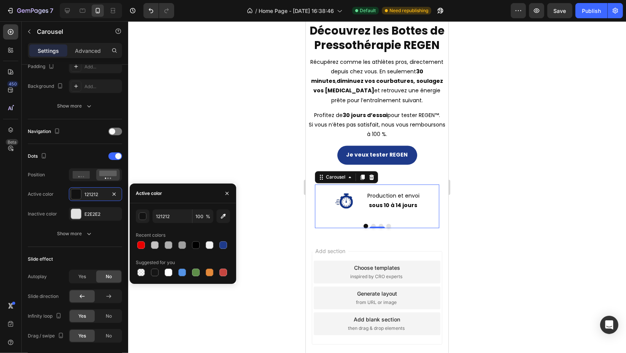
click at [221, 244] on div at bounding box center [224, 246] width 8 height 8
type input "1E3A8A"
click at [88, 237] on icon "button" at bounding box center [89, 234] width 8 height 8
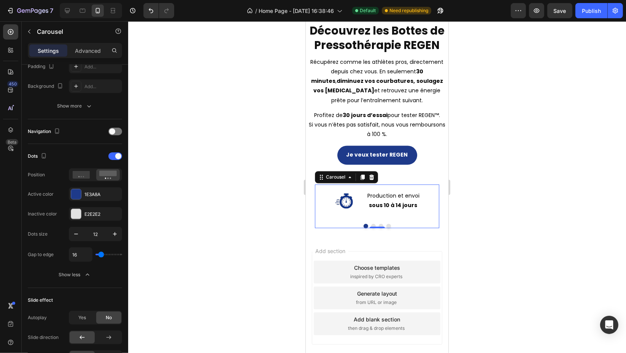
click at [79, 235] on icon "button" at bounding box center [76, 235] width 8 height 8
type input "9"
click at [497, 209] on div at bounding box center [377, 187] width 498 height 332
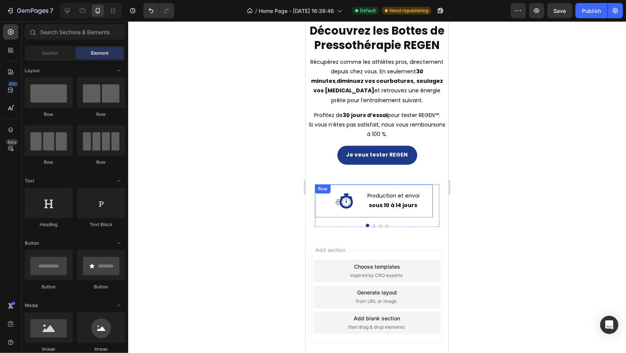
click at [393, 212] on div "Production et envoi sous 10 à 14 jours Text Block" at bounding box center [393, 201] width 54 height 33
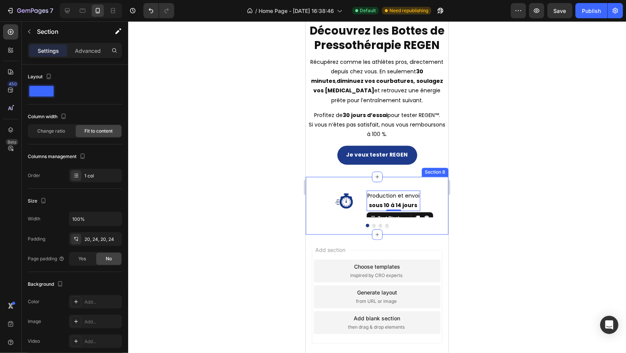
click at [384, 228] on div "Icon Production et envoi sous 10 à 14 jours Text Block 0 Row Icon Essai 30 jour…" at bounding box center [377, 206] width 143 height 58
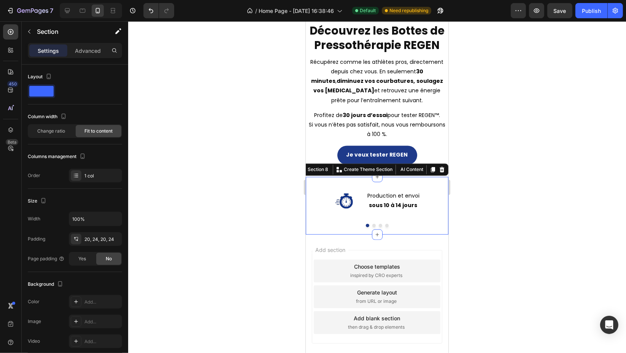
click at [492, 206] on div at bounding box center [377, 187] width 498 height 332
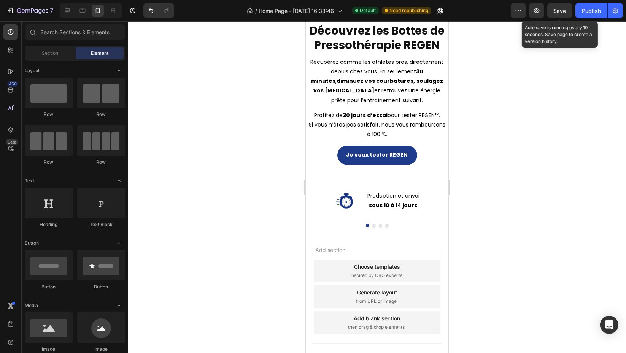
click at [559, 14] on span "Save" at bounding box center [560, 11] width 13 height 6
drag, startPoint x: 577, startPoint y: 16, endPoint x: 584, endPoint y: 16, distance: 6.8
click at [579, 16] on button "Publish" at bounding box center [592, 10] width 32 height 15
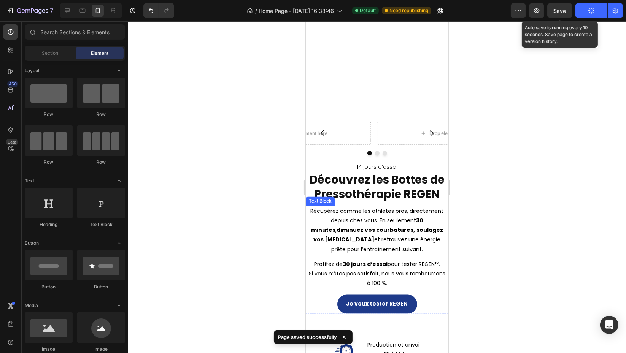
scroll to position [1375, 0]
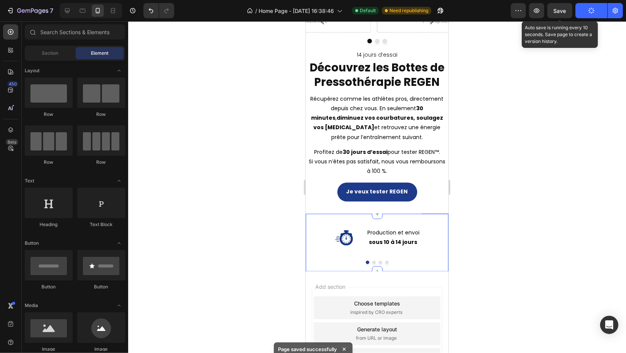
click at [313, 258] on div "Icon Production et envoi sous 10 à 14 jours Text Block Row Icon Essai 30 jours …" at bounding box center [377, 243] width 143 height 58
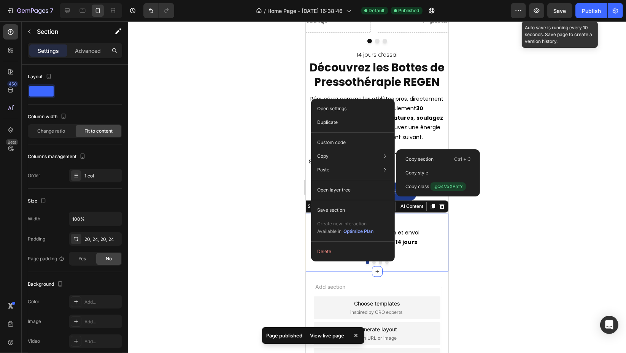
click at [431, 158] on p "Copy section" at bounding box center [420, 159] width 28 height 7
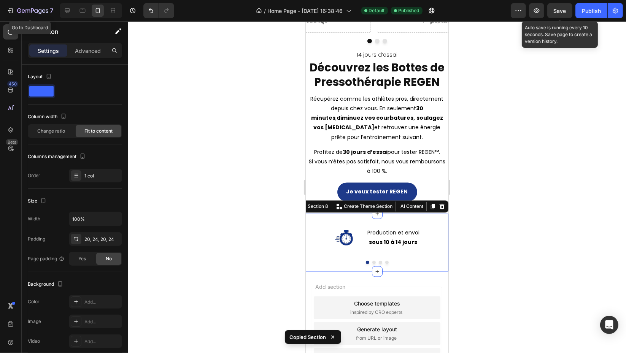
click at [25, 12] on icon "button" at bounding box center [32, 11] width 31 height 6
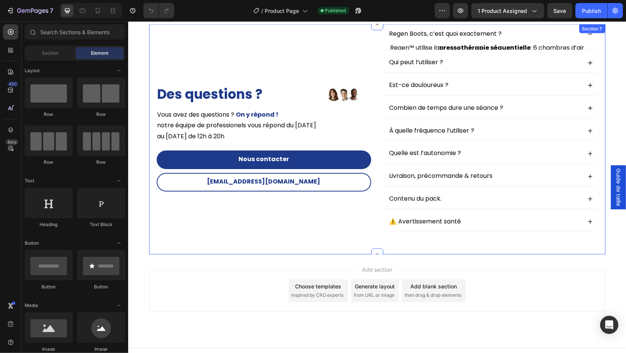
scroll to position [1403, 0]
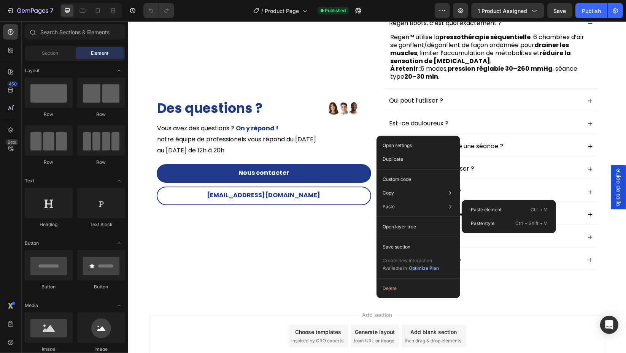
drag, startPoint x: 488, startPoint y: 207, endPoint x: 359, endPoint y: 228, distance: 130.6
click at [488, 207] on p "Paste element" at bounding box center [486, 210] width 31 height 7
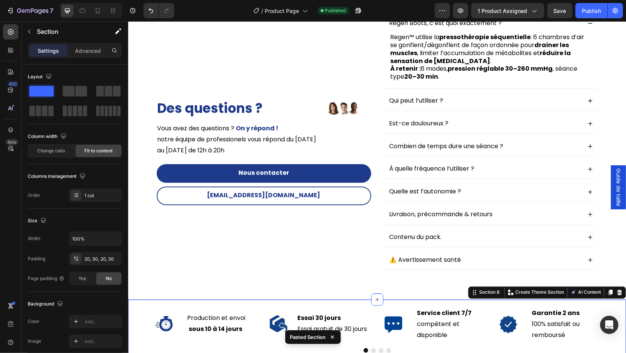
scroll to position [1518, 0]
